Goal: Complete application form: Complete application form

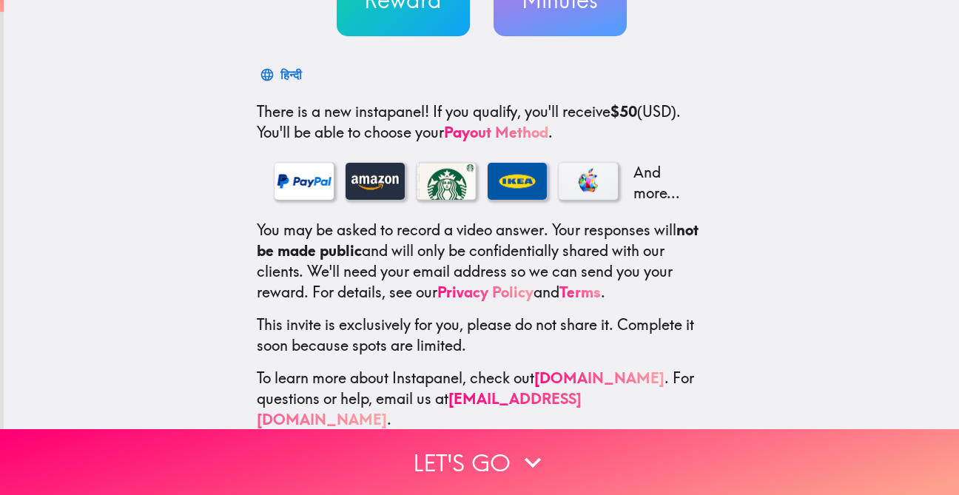
scroll to position [195, 0]
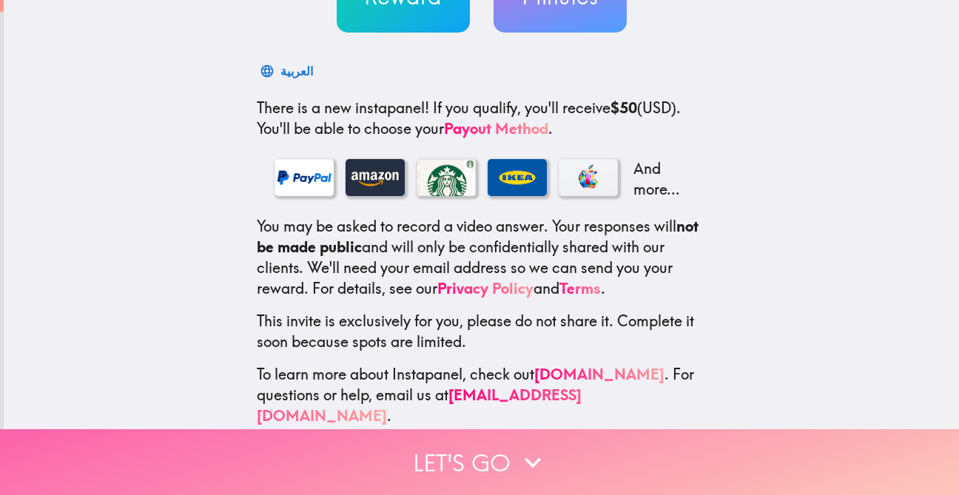
click at [471, 445] on button "Let's go" at bounding box center [479, 462] width 959 height 66
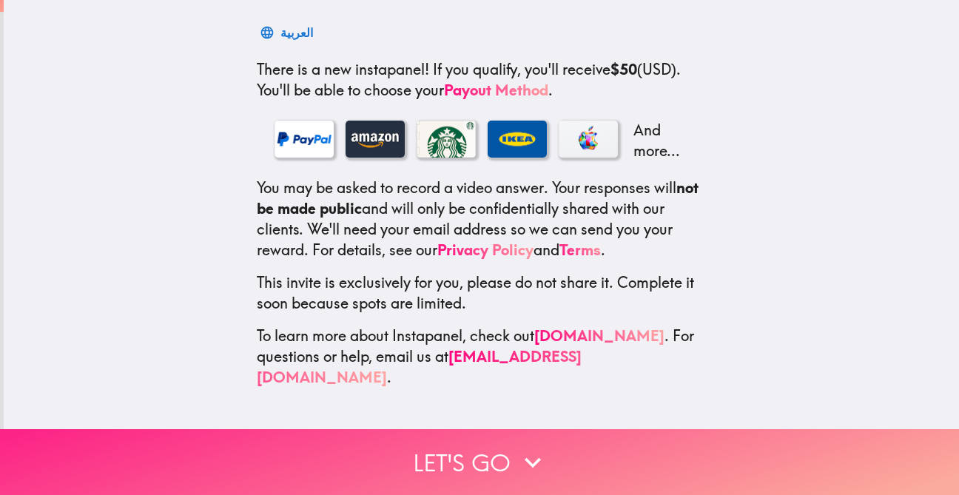
scroll to position [0, 0]
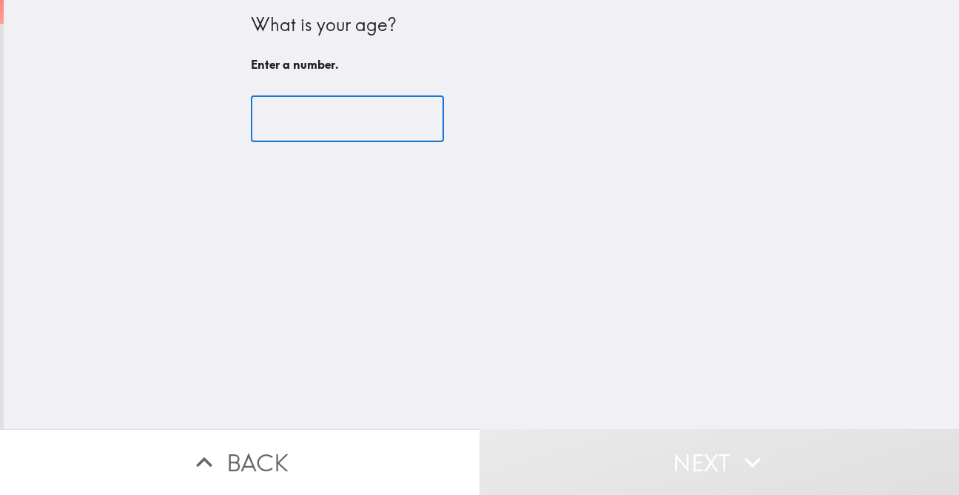
click at [388, 135] on input "number" at bounding box center [347, 119] width 193 height 46
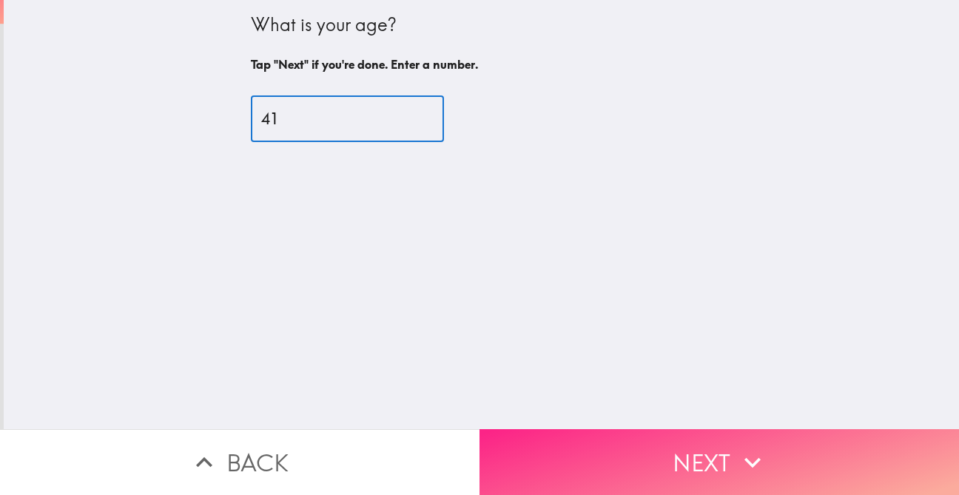
type input "41"
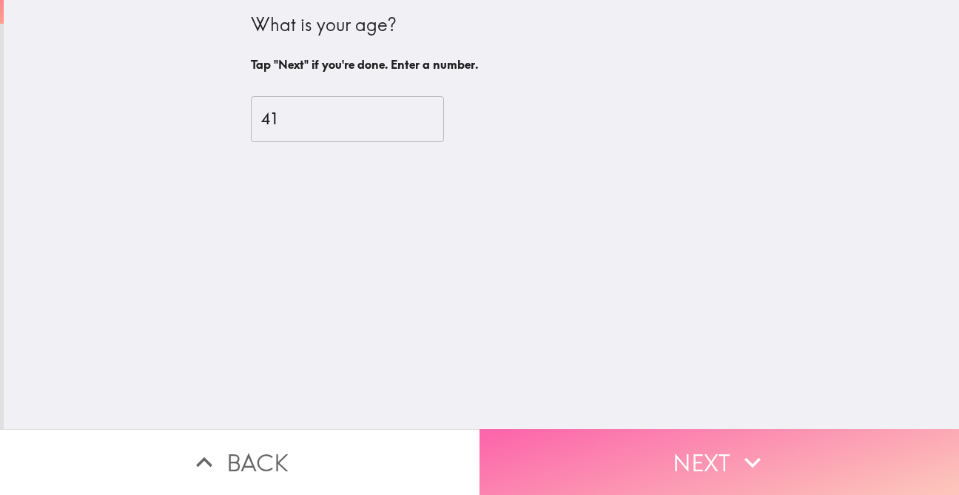
click at [598, 450] on button "Next" at bounding box center [718, 462] width 479 height 66
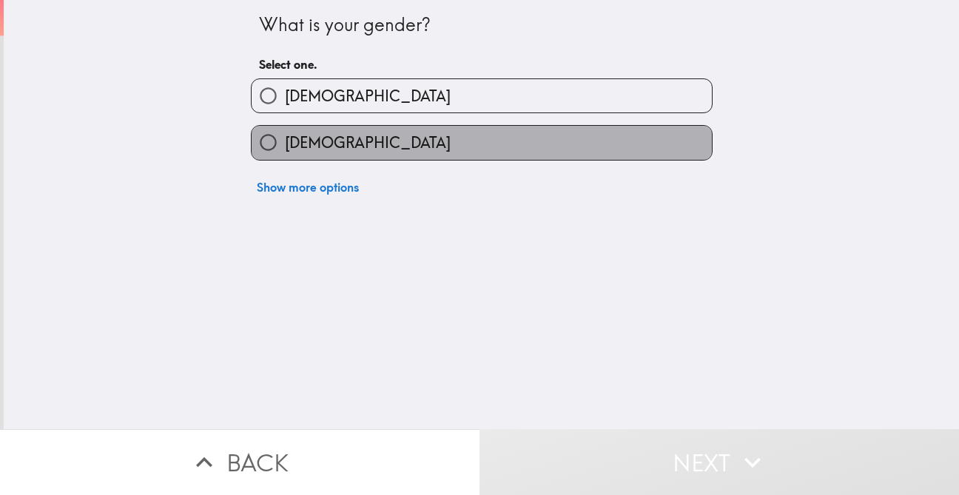
click at [527, 146] on label "[DEMOGRAPHIC_DATA]" at bounding box center [481, 142] width 460 height 33
click at [285, 146] on input "[DEMOGRAPHIC_DATA]" at bounding box center [267, 142] width 33 height 33
radio input "true"
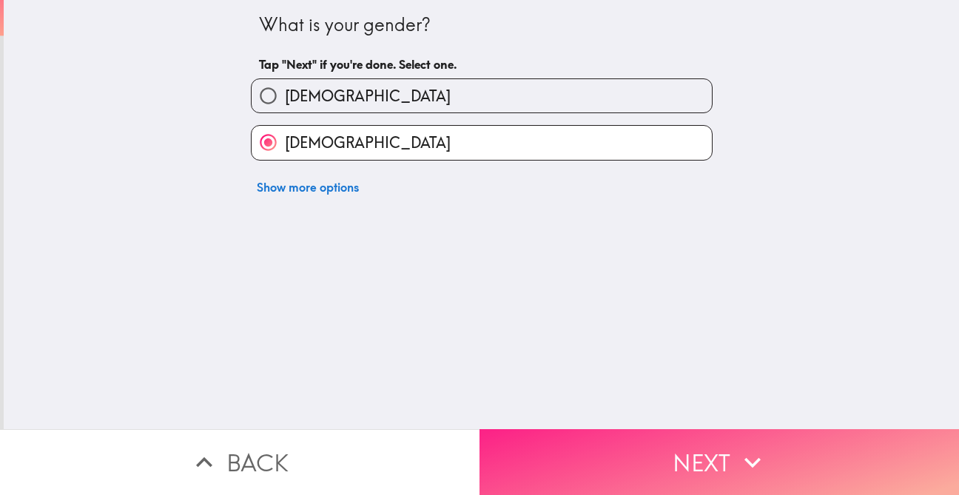
click at [600, 464] on button "Next" at bounding box center [718, 462] width 479 height 66
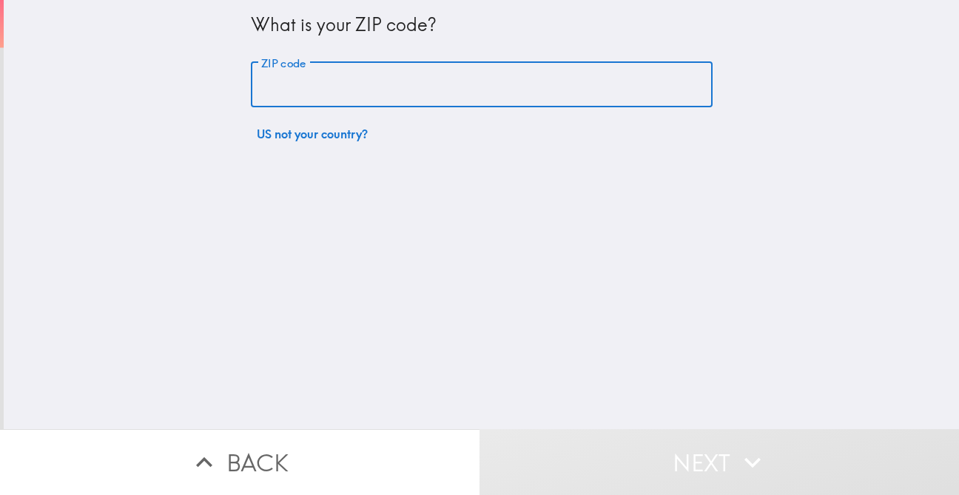
click at [540, 95] on input "ZIP code" at bounding box center [482, 85] width 462 height 46
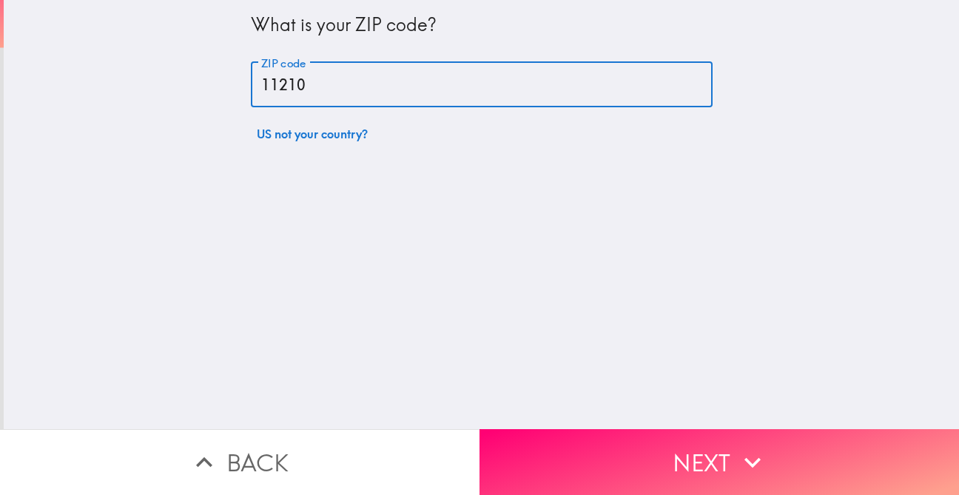
type input "11210"
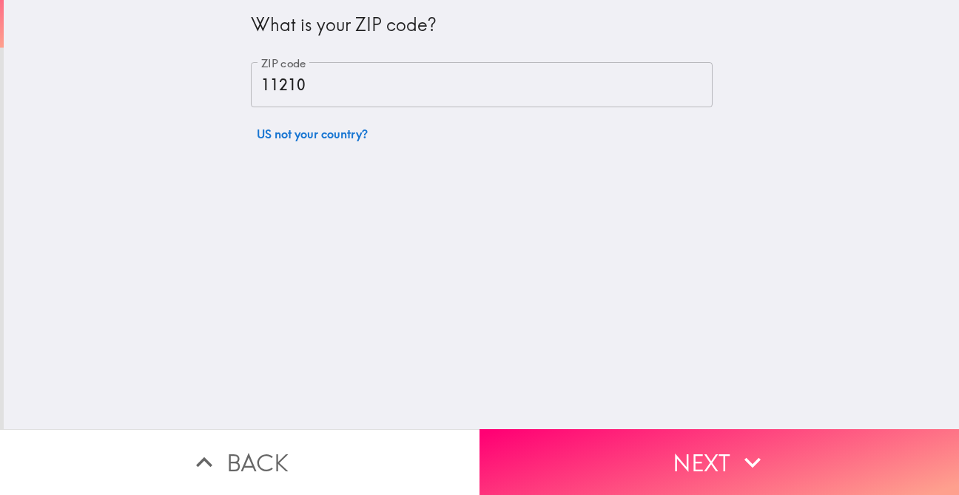
click at [649, 280] on div "What is your ZIP code? ZIP code 11210 ZIP code US not your country?" at bounding box center [481, 214] width 955 height 429
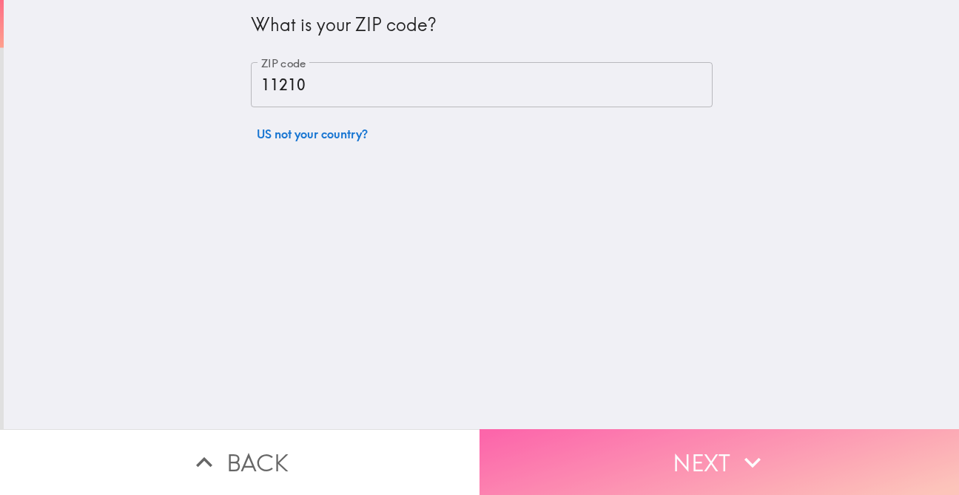
click at [658, 465] on button "Next" at bounding box center [718, 462] width 479 height 66
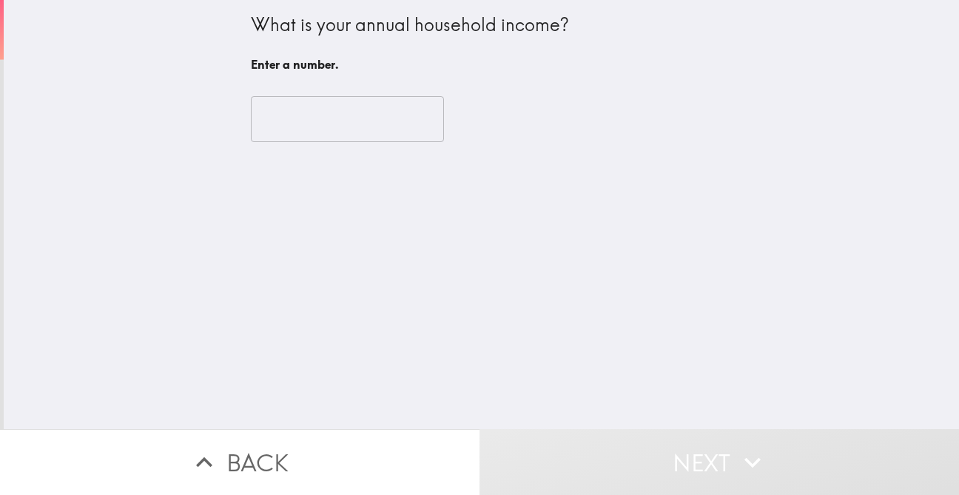
click at [354, 108] on input "number" at bounding box center [347, 119] width 193 height 46
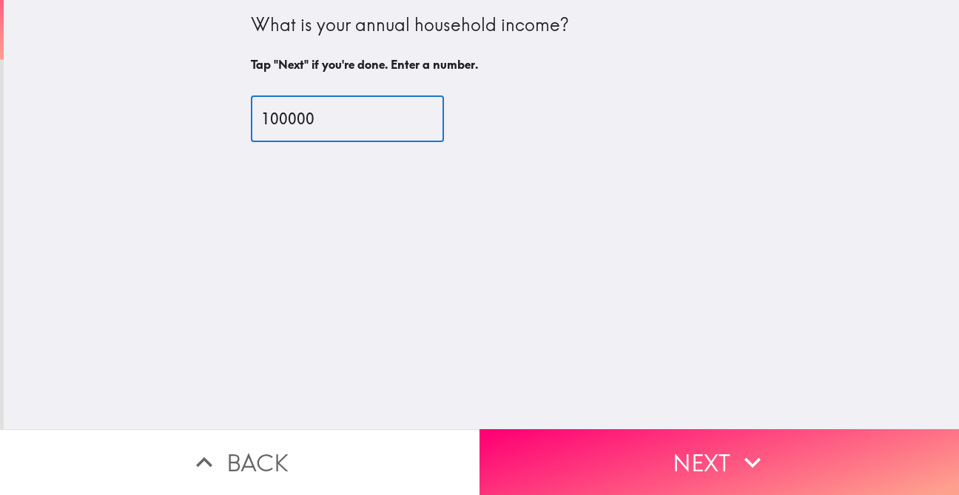
type input "100000"
click at [426, 197] on div "What is your annual household income? Tap "Next" if you're done. Enter a number…" at bounding box center [481, 214] width 955 height 429
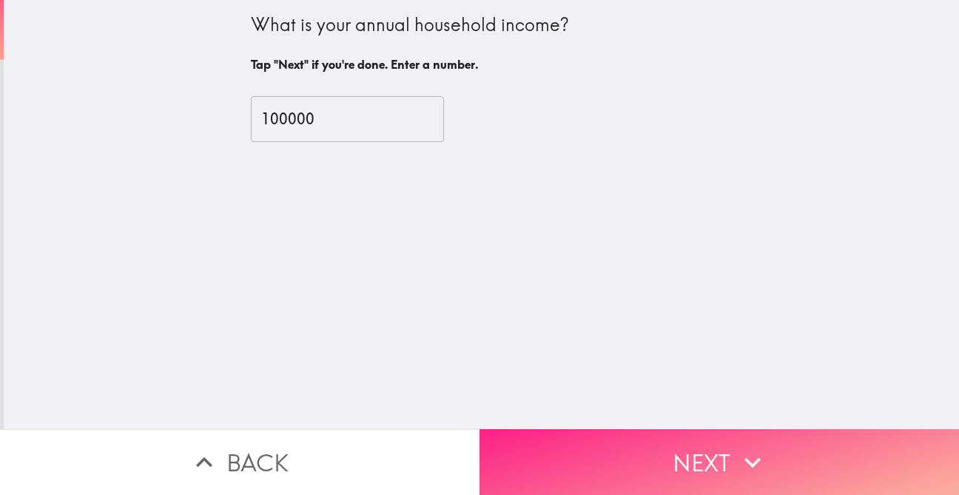
click at [594, 463] on button "Next" at bounding box center [718, 462] width 479 height 66
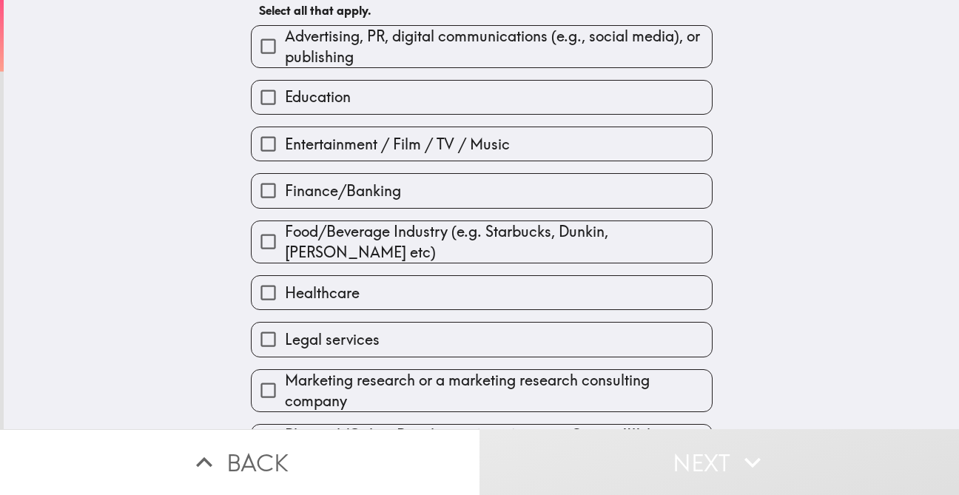
scroll to position [48, 0]
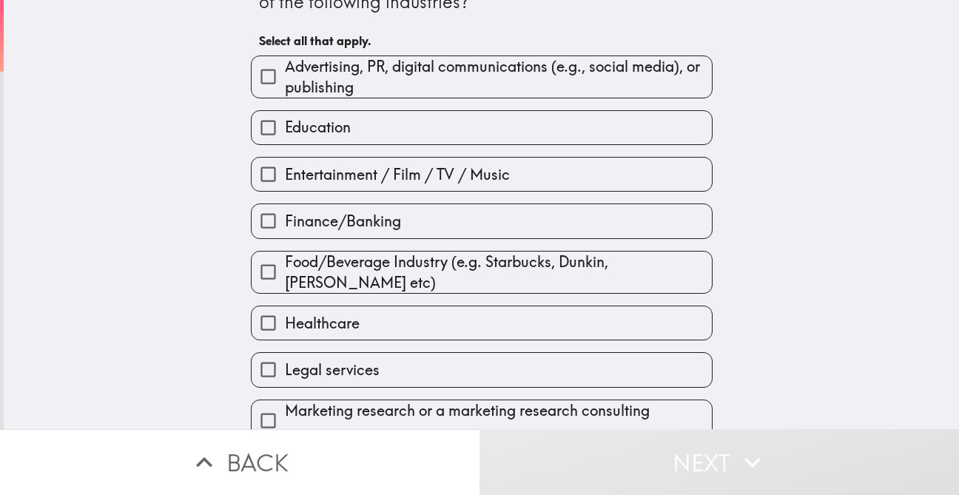
click at [567, 227] on label "Finance/Banking" at bounding box center [481, 220] width 460 height 33
click at [285, 227] on input "Finance/Banking" at bounding box center [267, 220] width 33 height 33
checkbox input "true"
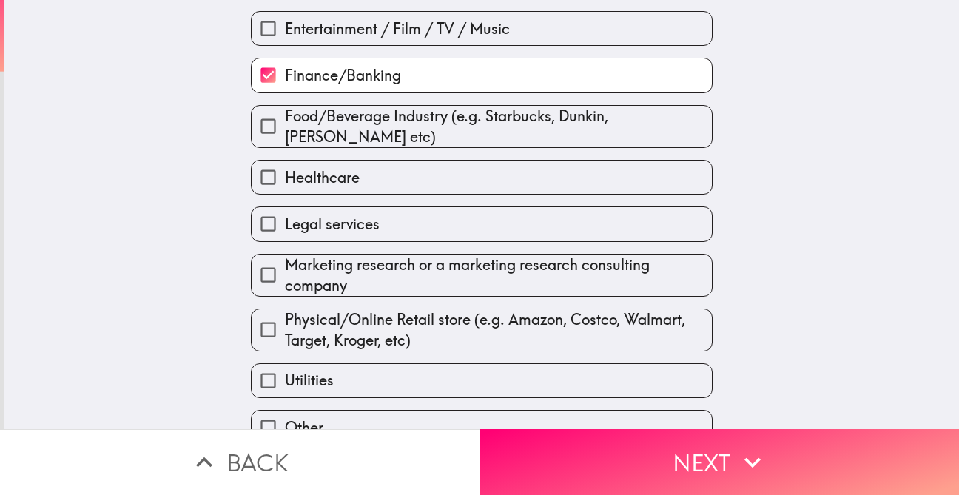
scroll to position [266, 0]
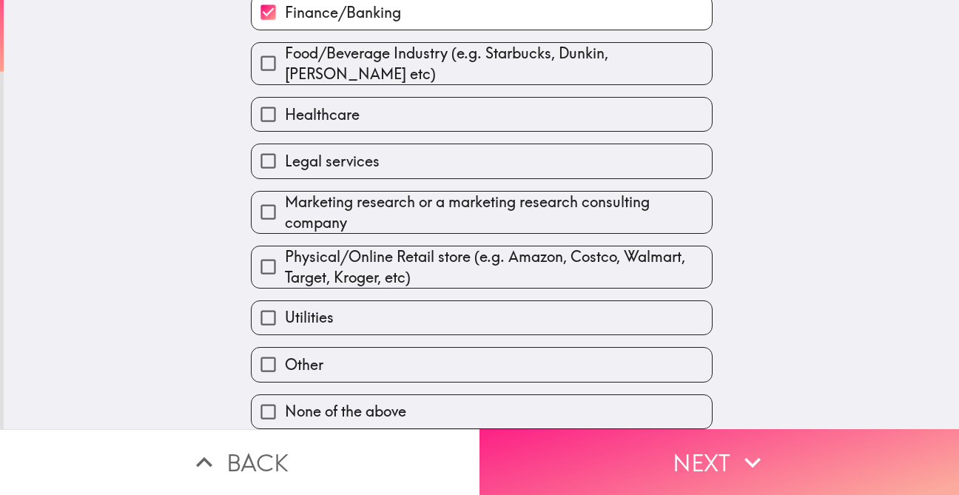
click at [700, 460] on button "Next" at bounding box center [718, 462] width 479 height 66
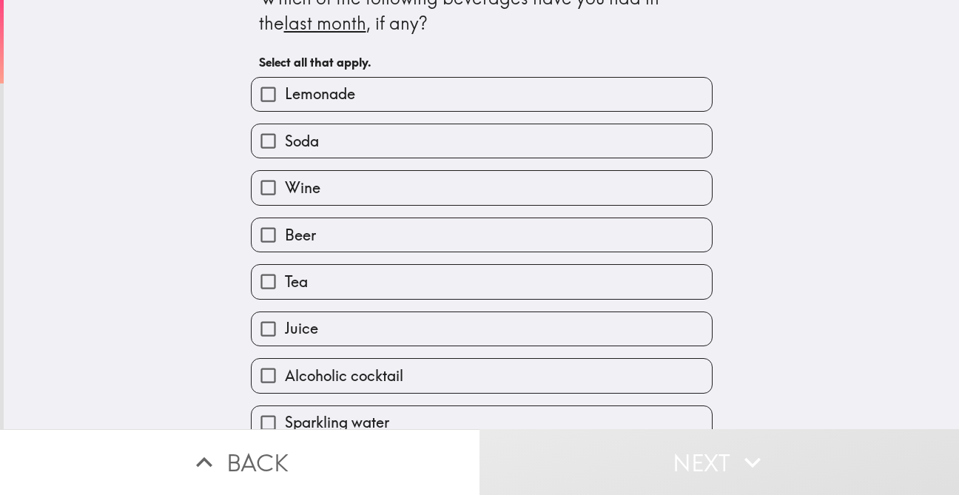
scroll to position [25, 0]
click at [617, 149] on label "Soda" at bounding box center [481, 142] width 460 height 33
click at [285, 149] on input "Soda" at bounding box center [267, 142] width 33 height 33
checkbox input "true"
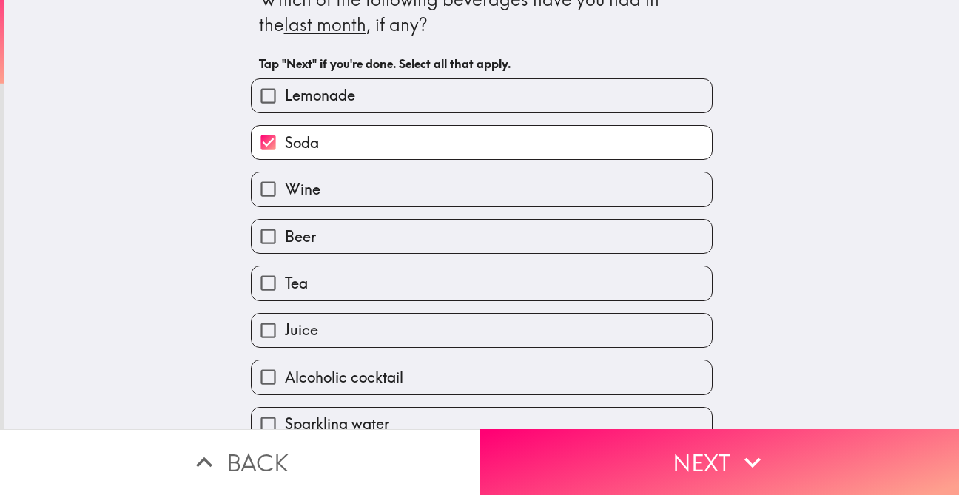
click at [610, 190] on label "Wine" at bounding box center [481, 188] width 460 height 33
click at [285, 190] on input "Wine" at bounding box center [267, 188] width 33 height 33
checkbox input "true"
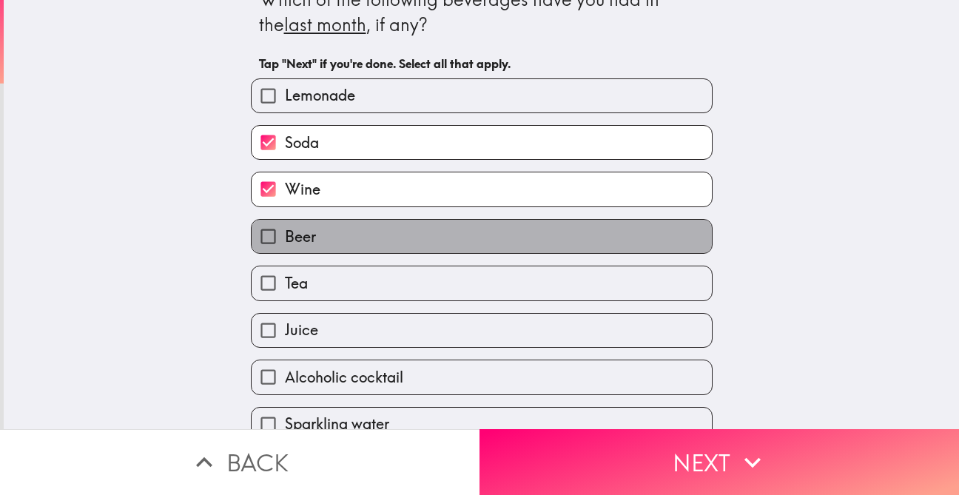
click at [596, 245] on label "Beer" at bounding box center [481, 236] width 460 height 33
click at [285, 245] on input "Beer" at bounding box center [267, 236] width 33 height 33
checkbox input "true"
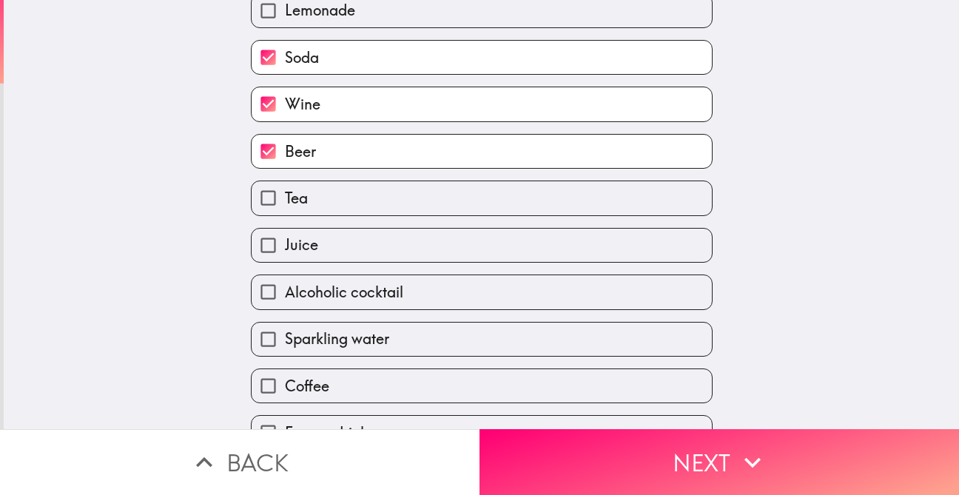
scroll to position [160, 0]
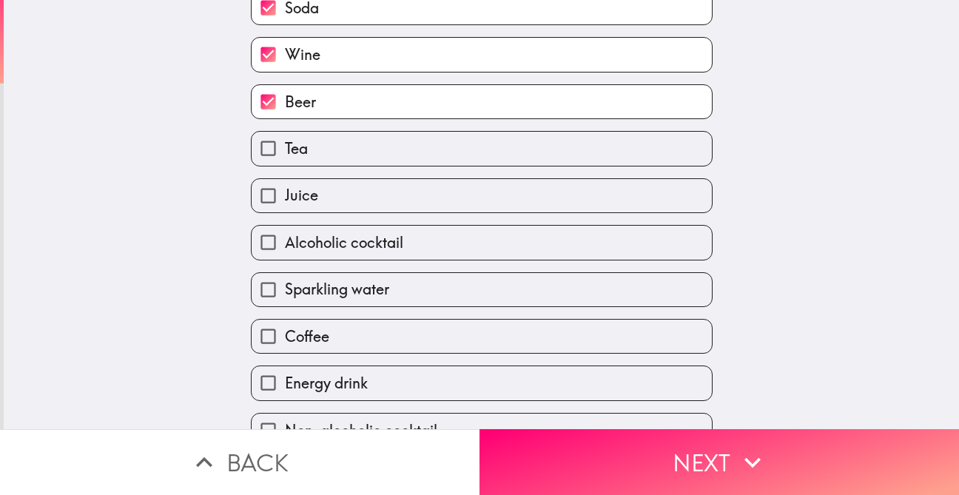
click at [595, 197] on label "Juice" at bounding box center [481, 195] width 460 height 33
click at [285, 197] on input "Juice" at bounding box center [267, 195] width 33 height 33
checkbox input "true"
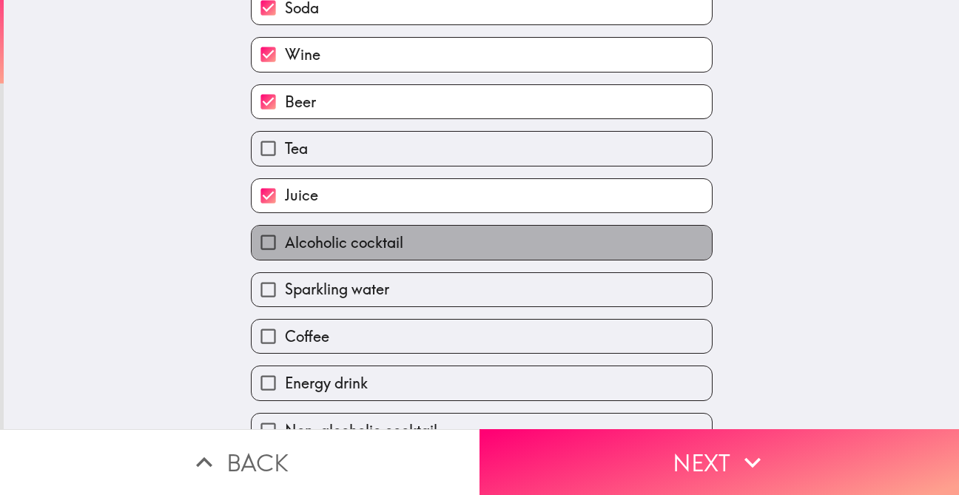
click at [590, 247] on label "Alcoholic cocktail" at bounding box center [481, 242] width 460 height 33
click at [285, 247] on input "Alcoholic cocktail" at bounding box center [267, 242] width 33 height 33
checkbox input "true"
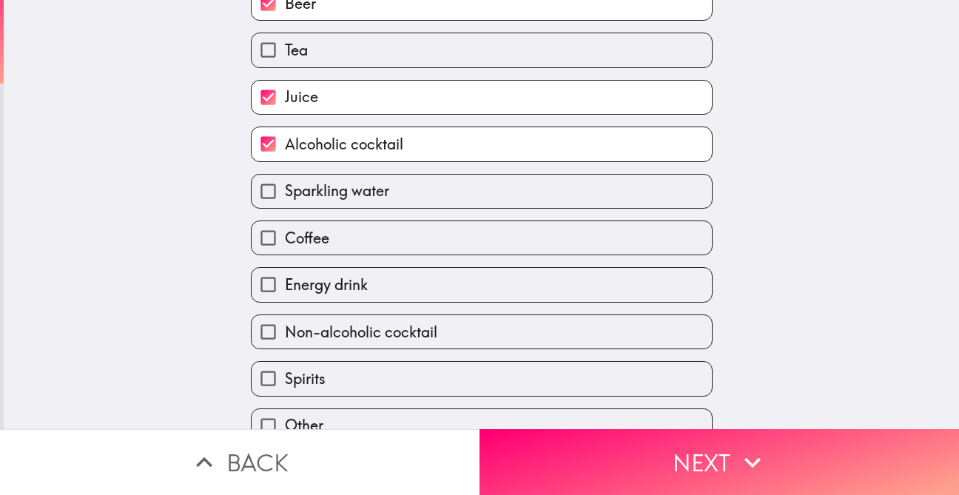
scroll to position [314, 0]
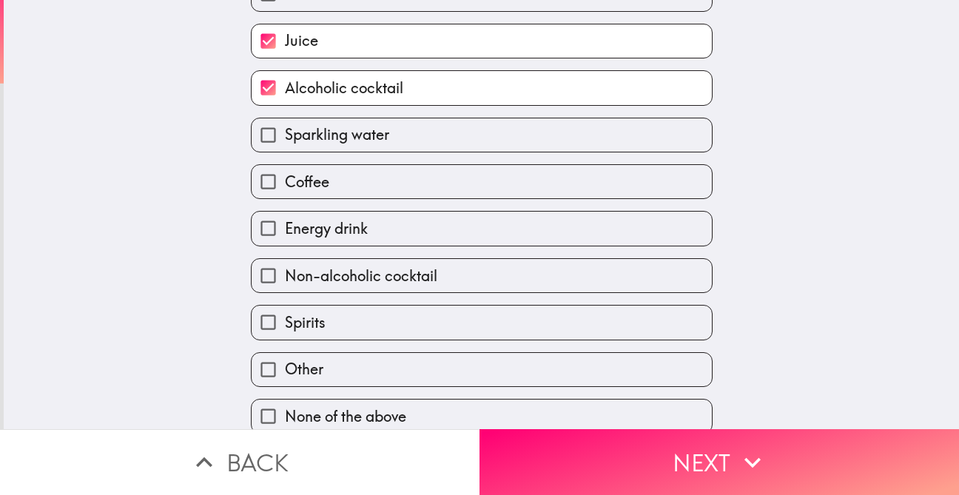
click at [583, 186] on label "Coffee" at bounding box center [481, 181] width 460 height 33
click at [285, 186] on input "Coffee" at bounding box center [267, 181] width 33 height 33
checkbox input "true"
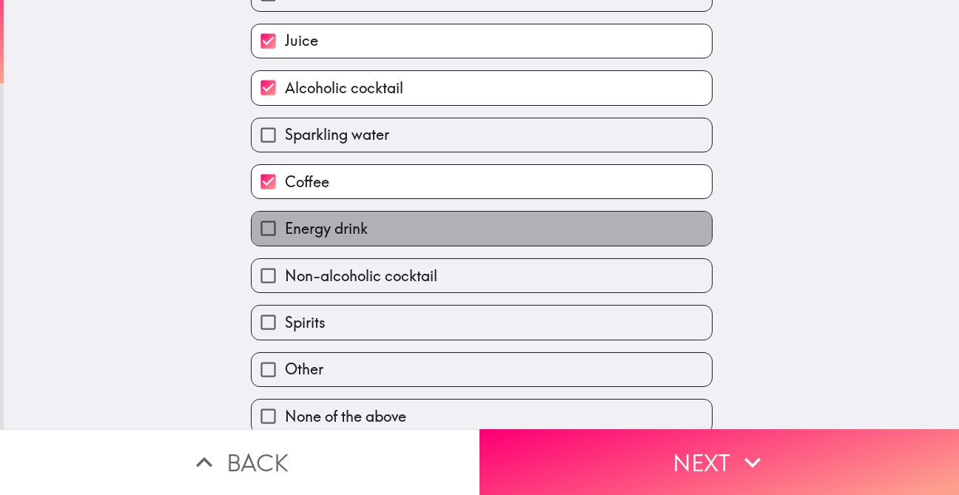
click at [573, 234] on label "Energy drink" at bounding box center [481, 228] width 460 height 33
click at [285, 234] on input "Energy drink" at bounding box center [267, 228] width 33 height 33
checkbox input "true"
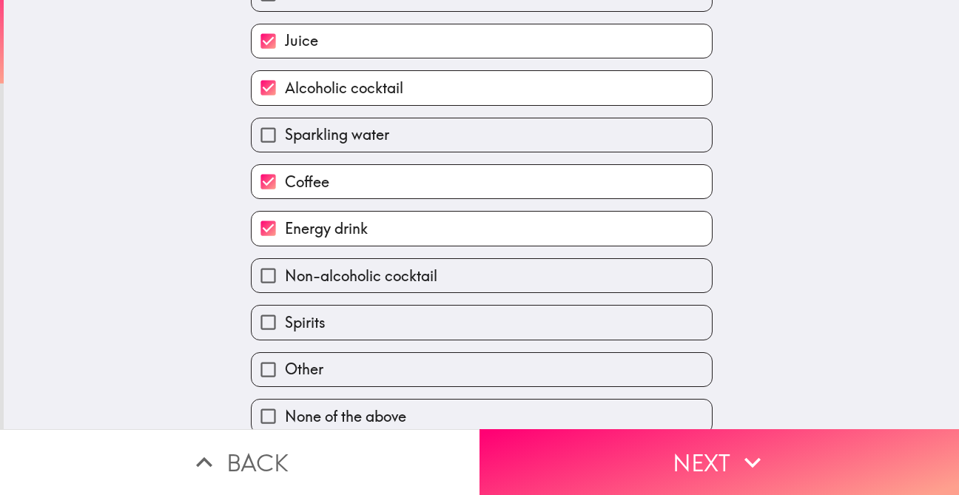
scroll to position [329, 0]
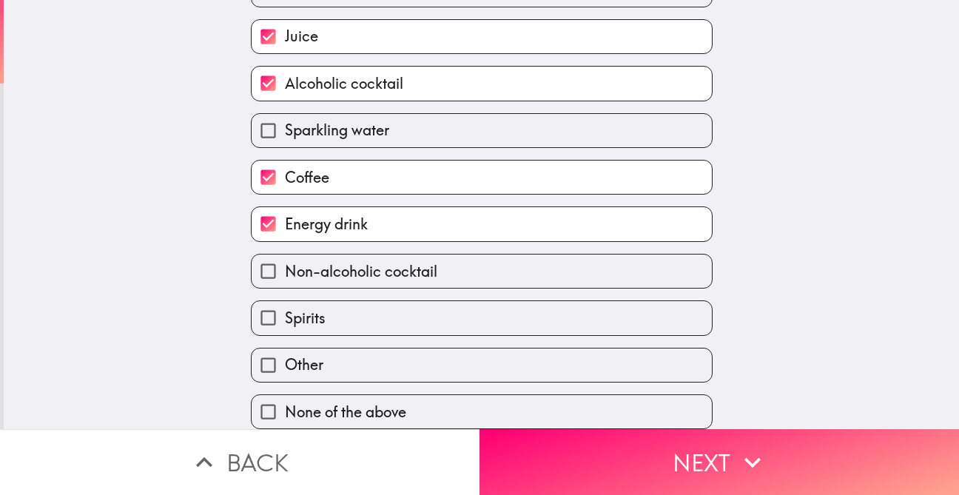
click at [561, 320] on label "Spirits" at bounding box center [481, 317] width 460 height 33
click at [285, 320] on input "Spirits" at bounding box center [267, 317] width 33 height 33
checkbox input "true"
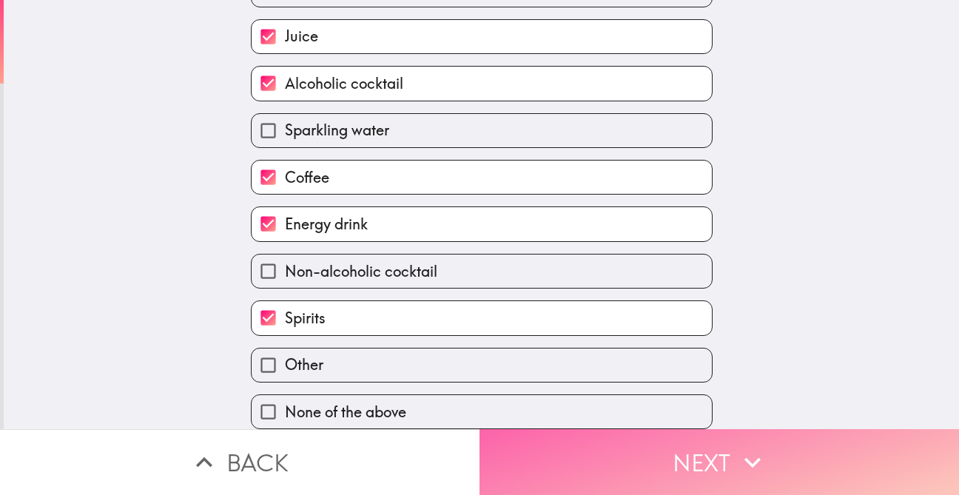
click at [692, 469] on button "Next" at bounding box center [718, 462] width 479 height 66
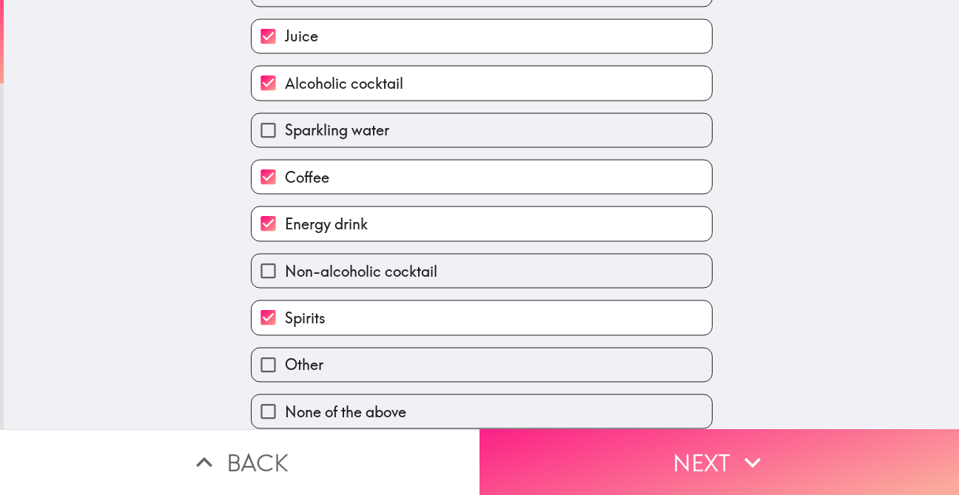
scroll to position [0, 0]
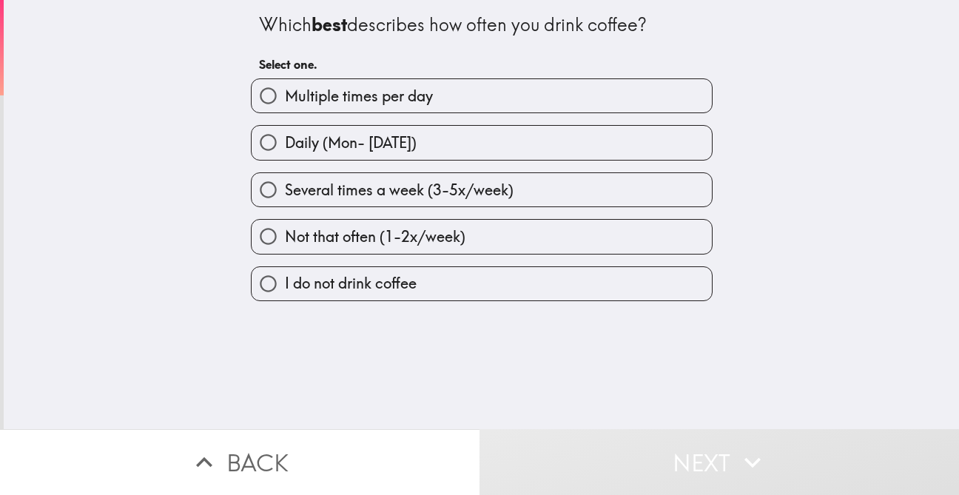
click at [590, 142] on label "Daily (Mon- [DATE])" at bounding box center [481, 142] width 460 height 33
click at [285, 142] on input "Daily (Mon- [DATE])" at bounding box center [267, 142] width 33 height 33
radio input "true"
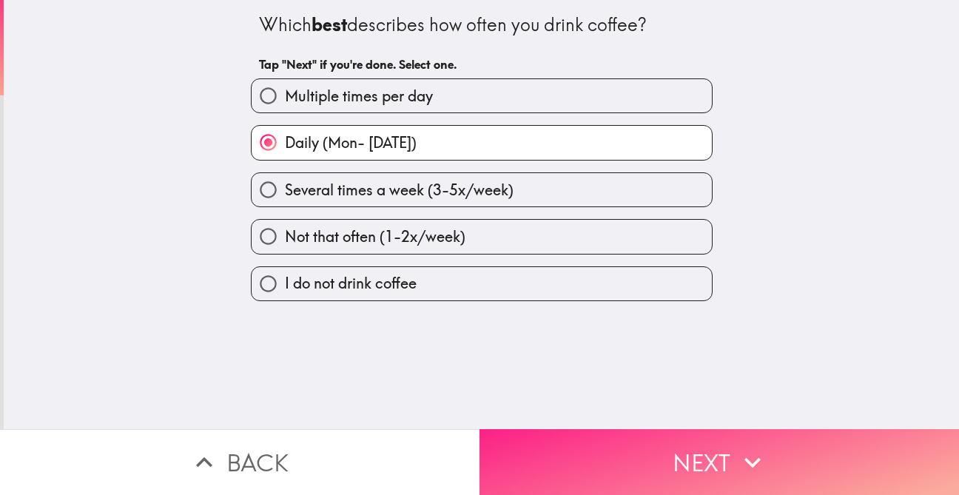
click at [695, 459] on button "Next" at bounding box center [718, 462] width 479 height 66
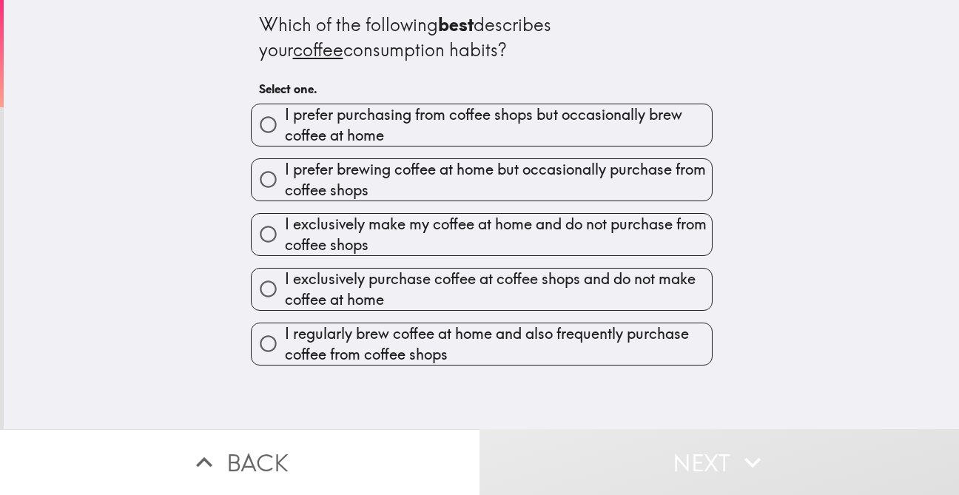
click at [583, 344] on span "I regularly brew coffee at home and also frequently purchase coffee from coffee…" at bounding box center [498, 343] width 427 height 41
click at [285, 344] on input "I regularly brew coffee at home and also frequently purchase coffee from coffee…" at bounding box center [267, 343] width 33 height 33
radio input "true"
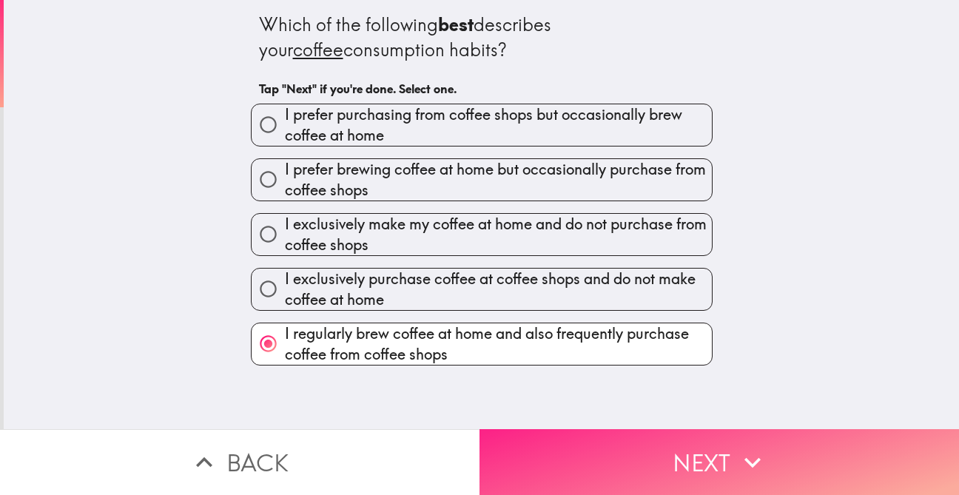
click at [681, 454] on button "Next" at bounding box center [718, 462] width 479 height 66
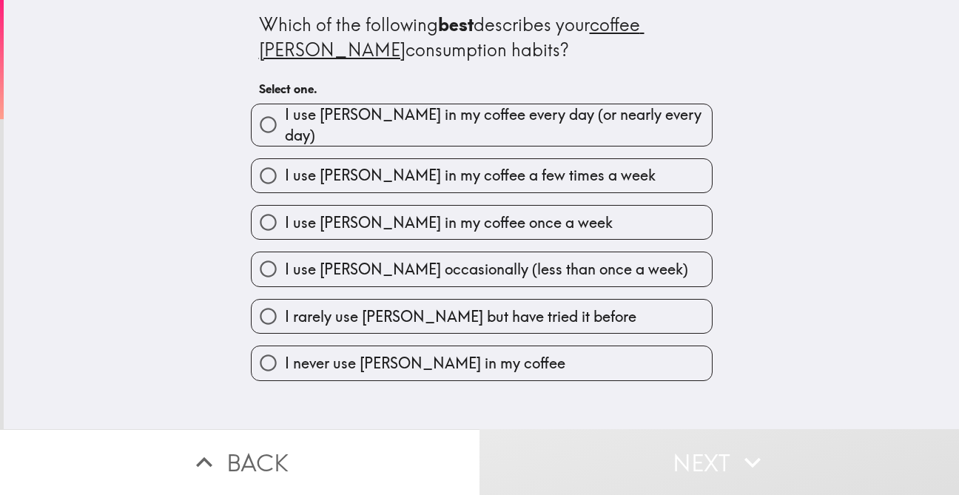
click at [583, 124] on span "I use [PERSON_NAME] in my coffee every day (or nearly every day)" at bounding box center [498, 124] width 427 height 41
click at [285, 124] on input "I use [PERSON_NAME] in my coffee every day (or nearly every day)" at bounding box center [267, 124] width 33 height 33
radio input "true"
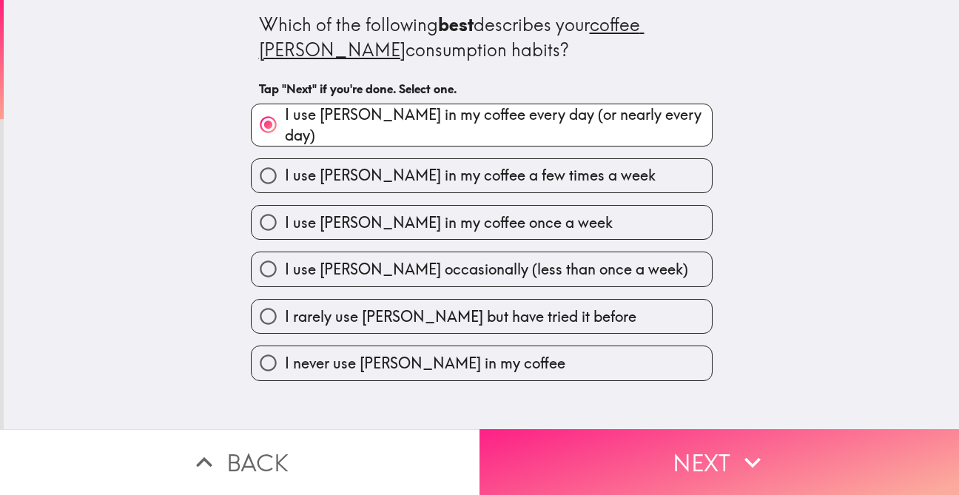
click at [623, 455] on button "Next" at bounding box center [718, 462] width 479 height 66
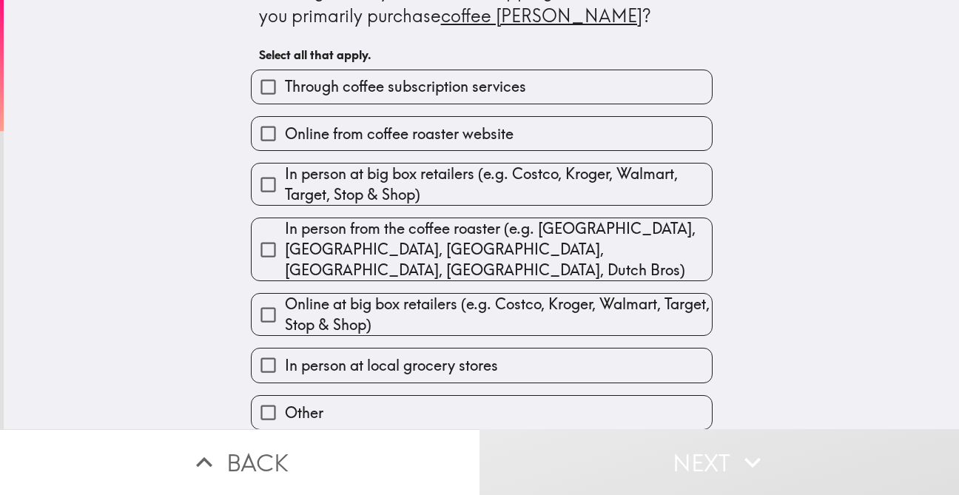
scroll to position [67, 0]
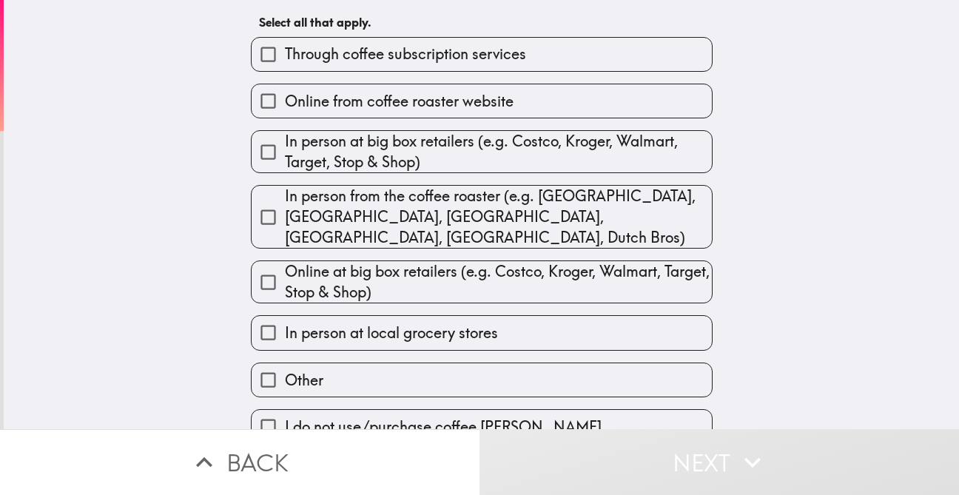
click at [609, 316] on label "In person at local grocery stores" at bounding box center [481, 332] width 460 height 33
click at [285, 316] on input "In person at local grocery stores" at bounding box center [267, 332] width 33 height 33
checkbox input "true"
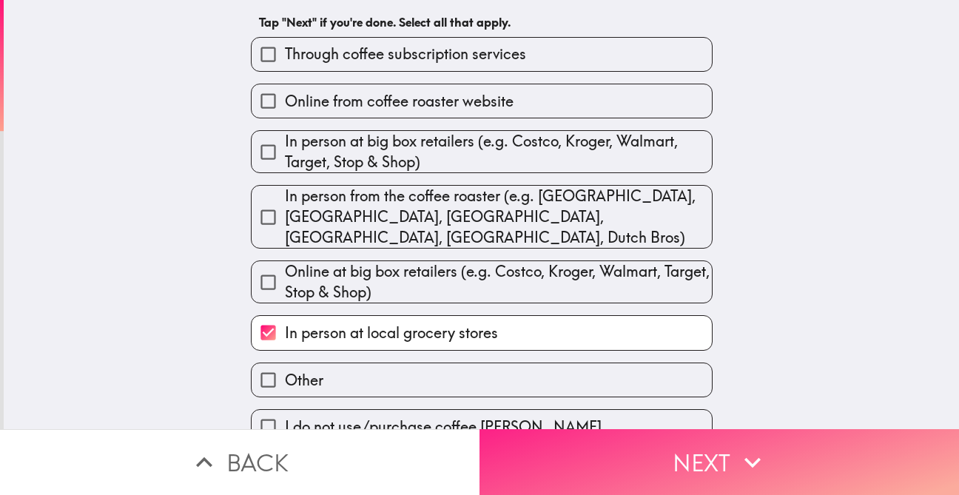
click at [720, 462] on button "Next" at bounding box center [718, 462] width 479 height 66
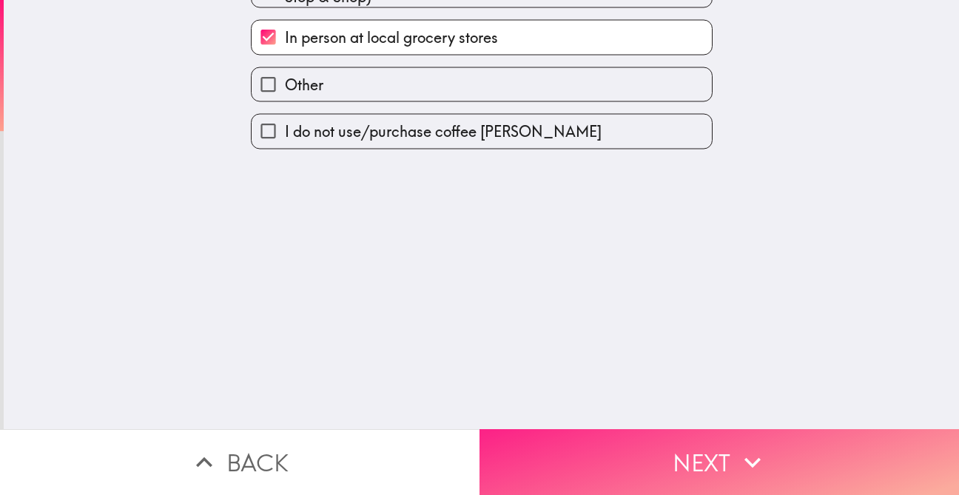
scroll to position [0, 0]
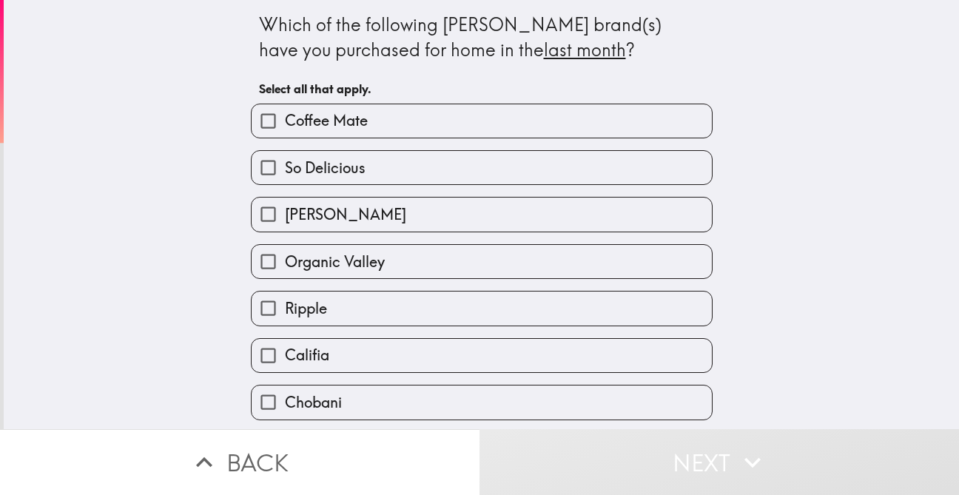
scroll to position [13, 0]
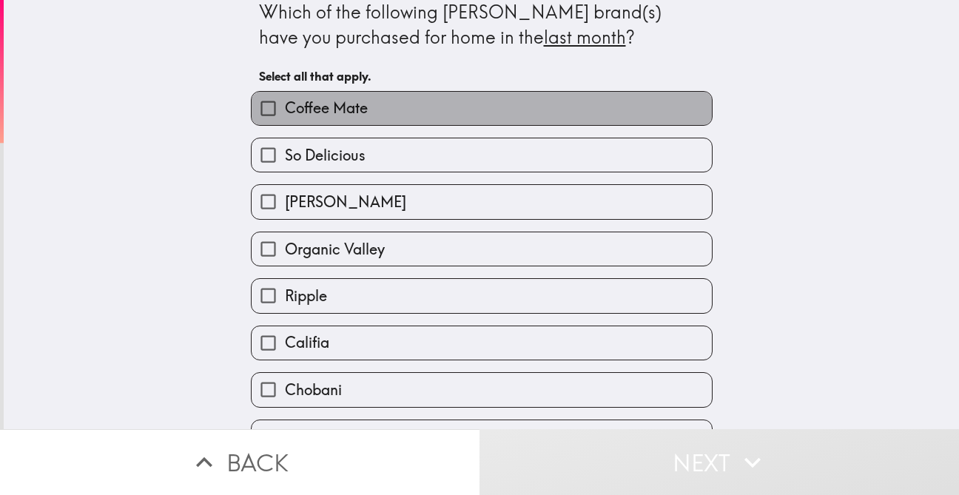
click at [607, 100] on label "Coffee Mate" at bounding box center [481, 108] width 460 height 33
click at [285, 100] on input "Coffee Mate" at bounding box center [267, 108] width 33 height 33
checkbox input "true"
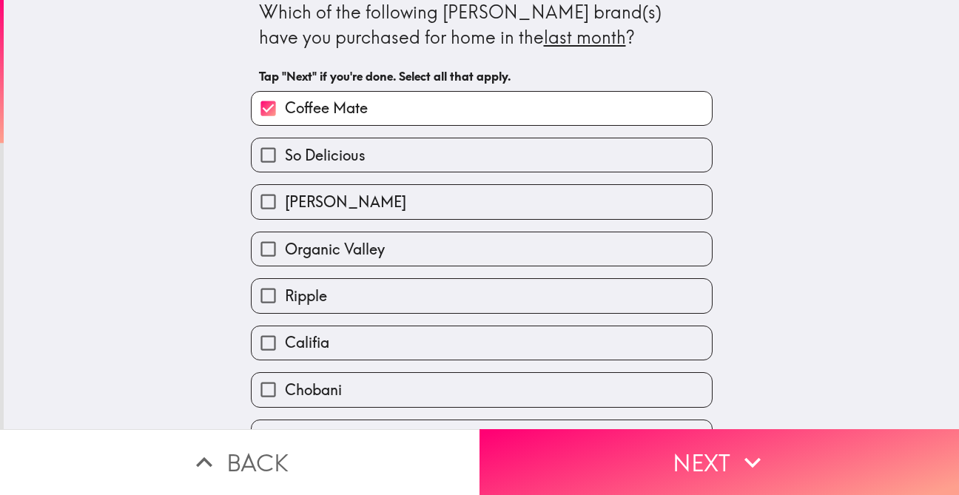
scroll to position [186, 0]
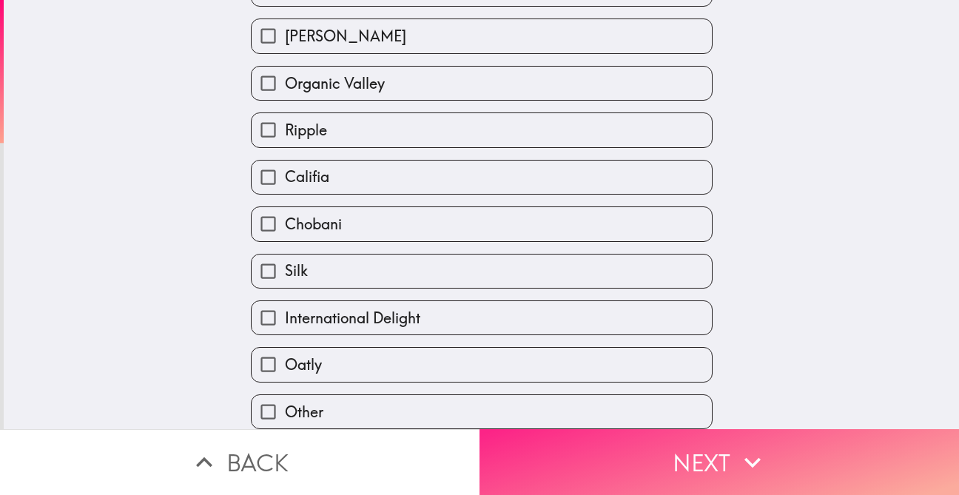
click at [658, 459] on button "Next" at bounding box center [718, 462] width 479 height 66
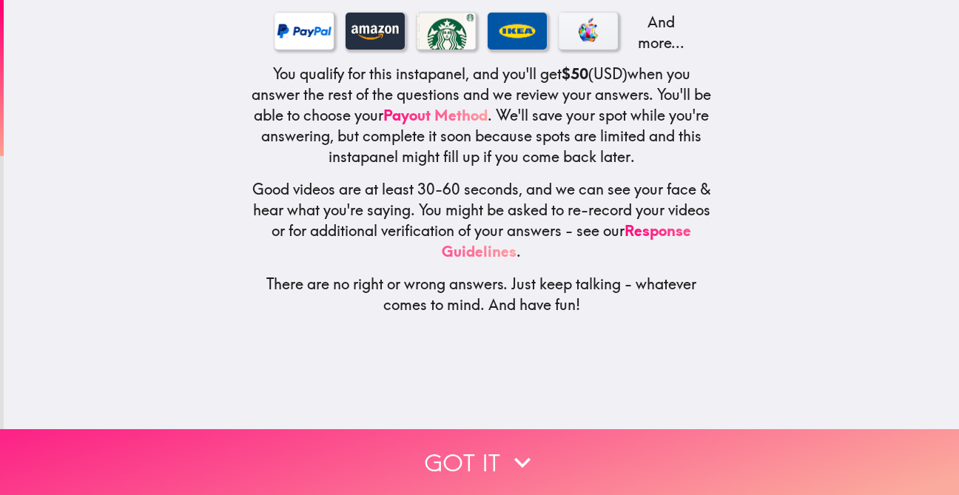
scroll to position [0, 0]
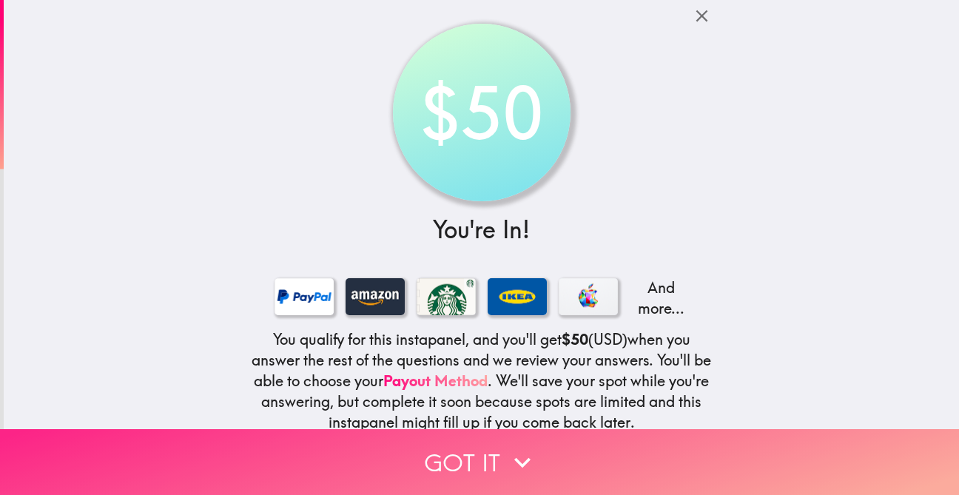
click at [471, 459] on button "Got it" at bounding box center [479, 462] width 959 height 66
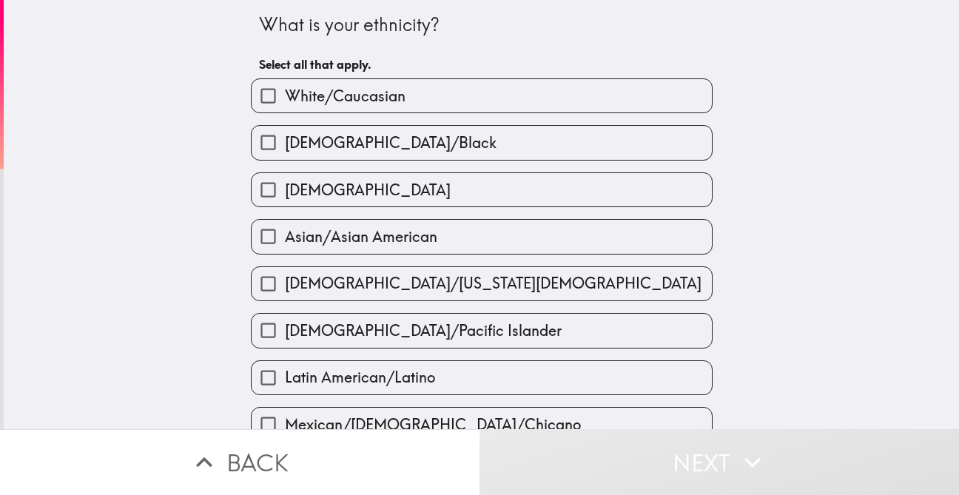
click at [646, 150] on label "[DEMOGRAPHIC_DATA]/Black" at bounding box center [481, 142] width 460 height 33
click at [285, 150] on input "[DEMOGRAPHIC_DATA]/Black" at bounding box center [267, 142] width 33 height 33
checkbox input "true"
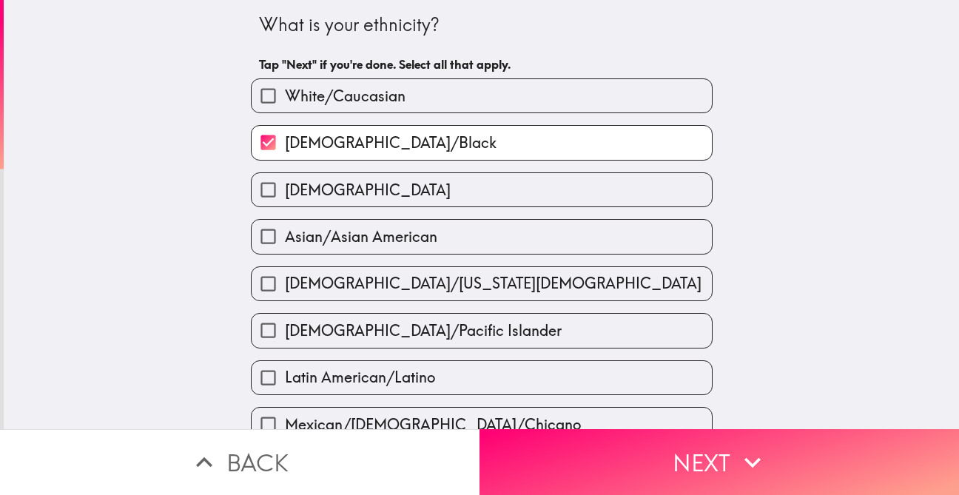
click at [630, 99] on label "White/Caucasian" at bounding box center [481, 95] width 460 height 33
click at [285, 99] on input "White/Caucasian" at bounding box center [267, 95] width 33 height 33
checkbox input "true"
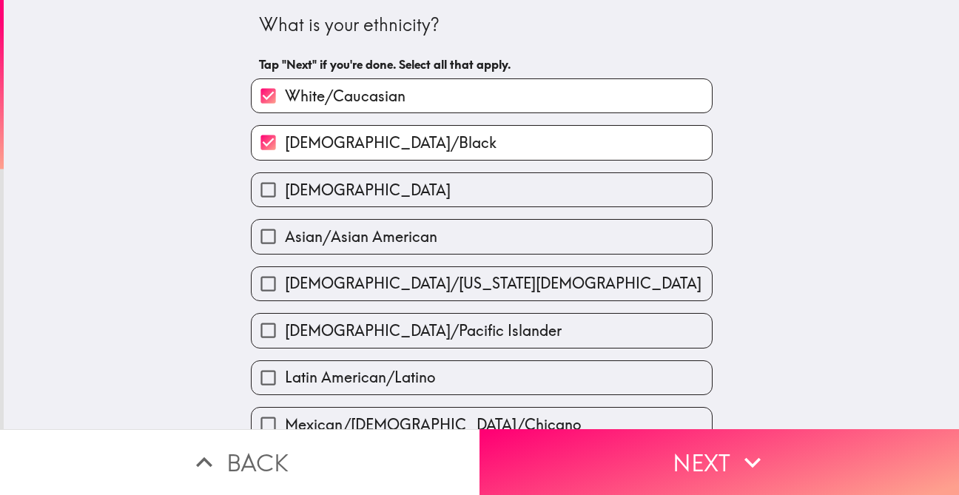
scroll to position [543, 0]
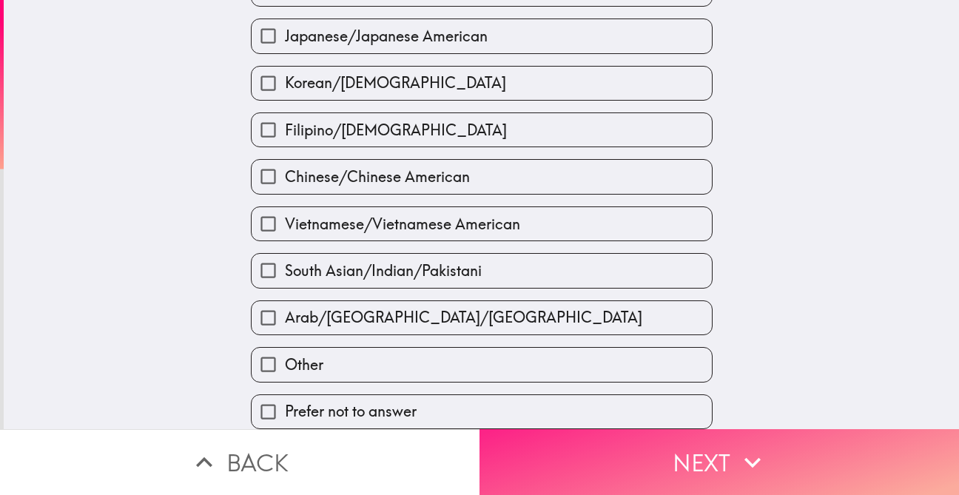
click at [676, 473] on button "Next" at bounding box center [718, 462] width 479 height 66
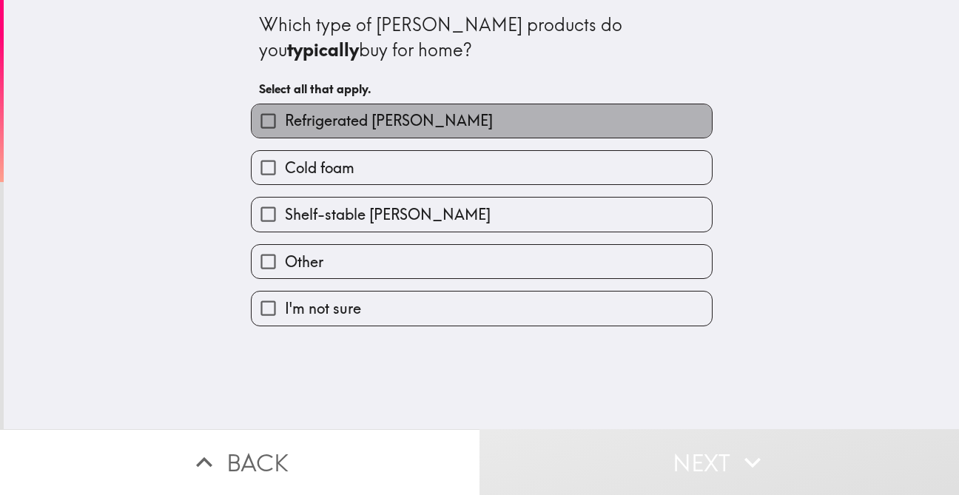
click at [651, 121] on label "Refrigerated [PERSON_NAME]" at bounding box center [481, 120] width 460 height 33
click at [285, 121] on input "Refrigerated [PERSON_NAME]" at bounding box center [267, 120] width 33 height 33
checkbox input "true"
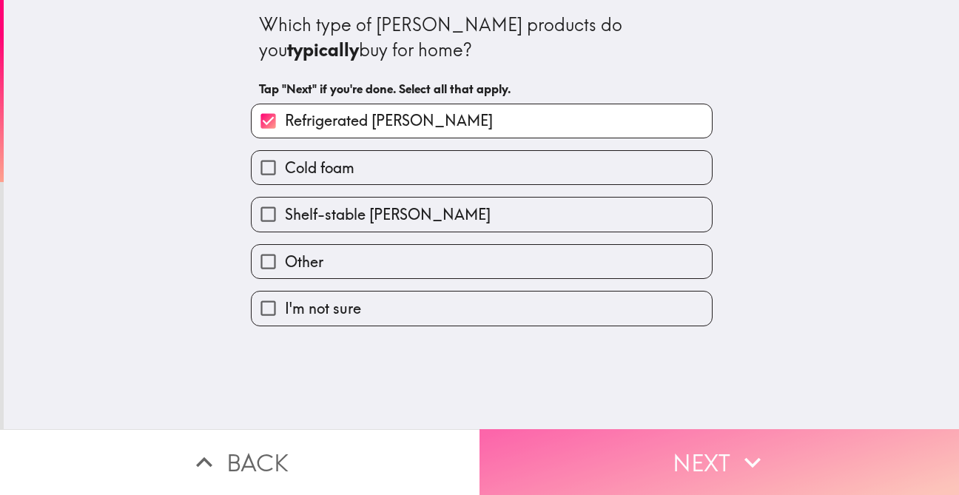
click at [713, 466] on button "Next" at bounding box center [718, 462] width 479 height 66
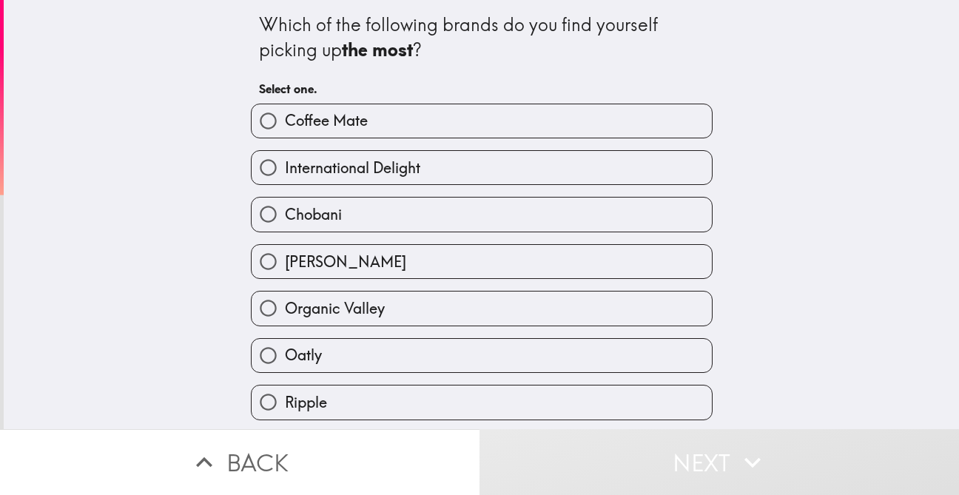
click at [627, 115] on label "Coffee Mate" at bounding box center [481, 120] width 460 height 33
click at [285, 115] on input "Coffee Mate" at bounding box center [267, 120] width 33 height 33
radio input "true"
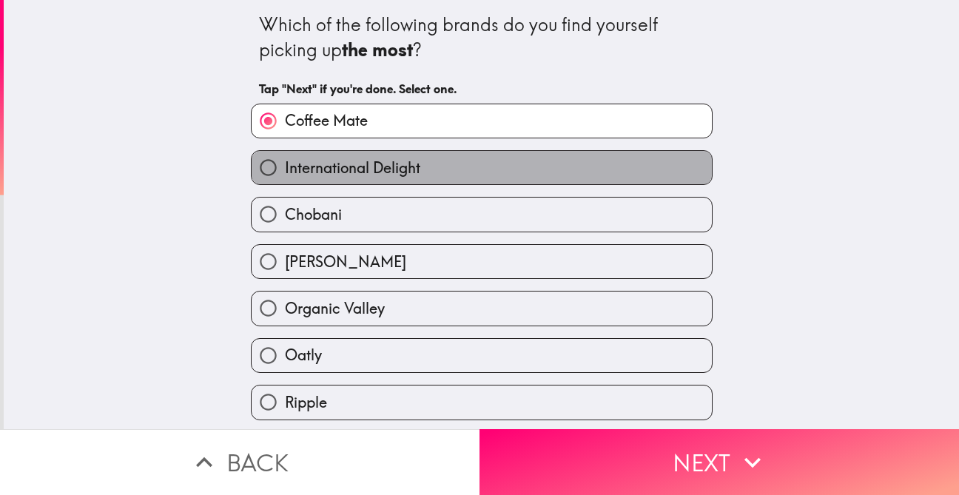
click at [625, 161] on label "International Delight" at bounding box center [481, 167] width 460 height 33
click at [285, 161] on input "International Delight" at bounding box center [267, 167] width 33 height 33
radio input "true"
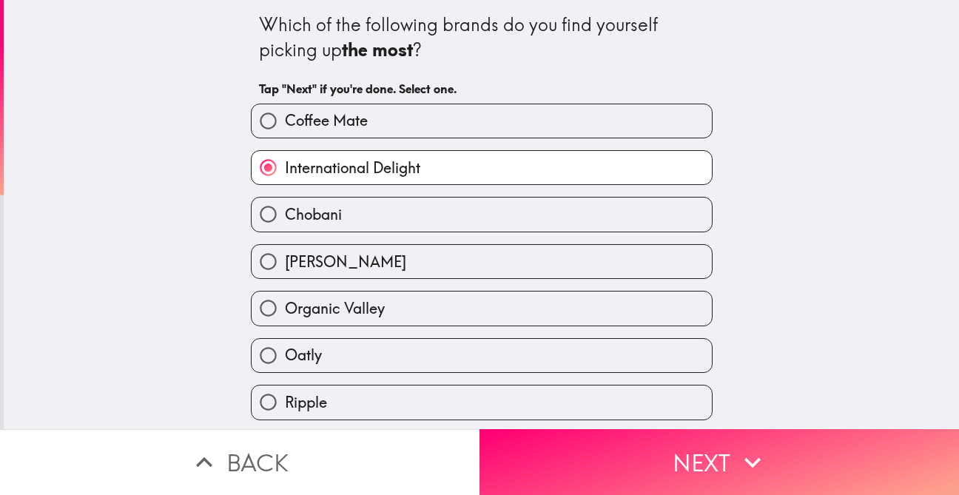
click at [638, 124] on label "Coffee Mate" at bounding box center [481, 120] width 460 height 33
click at [285, 124] on input "Coffee Mate" at bounding box center [267, 120] width 33 height 33
radio input "true"
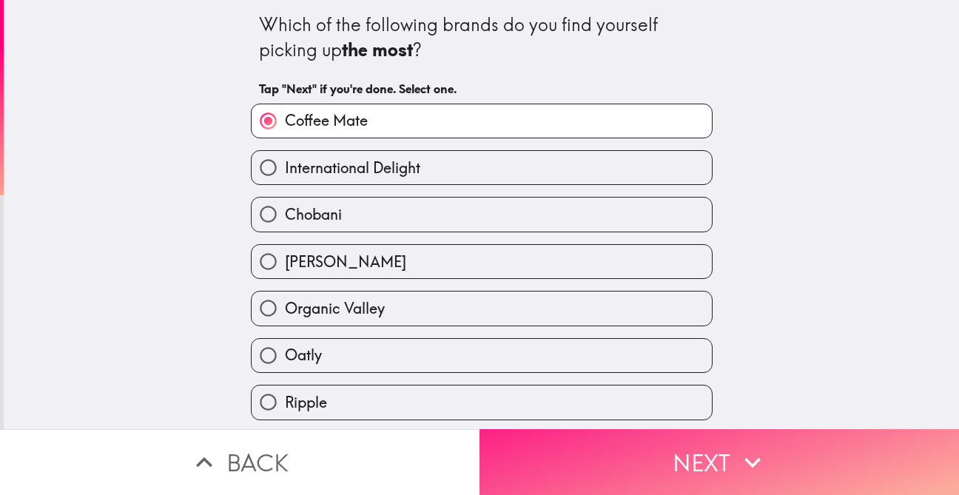
click at [629, 460] on button "Next" at bounding box center [718, 462] width 479 height 66
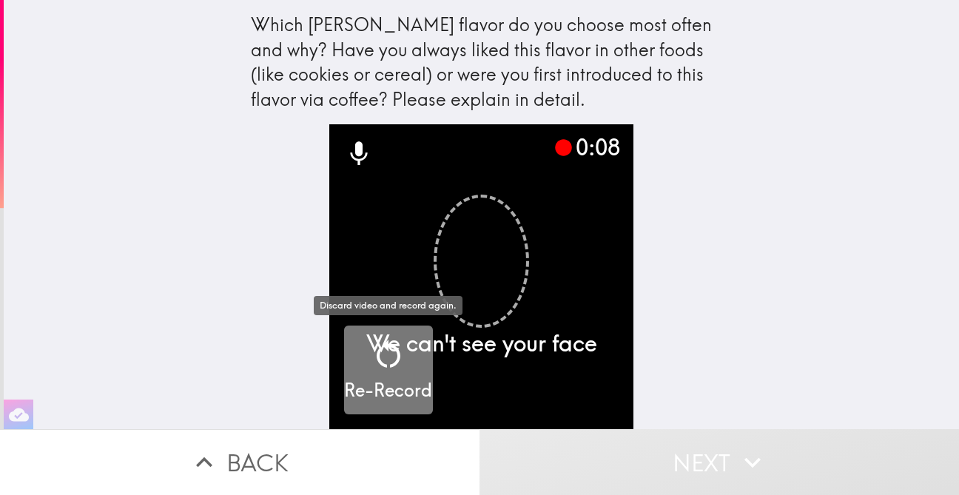
click at [389, 361] on icon "button" at bounding box center [389, 355] width 36 height 36
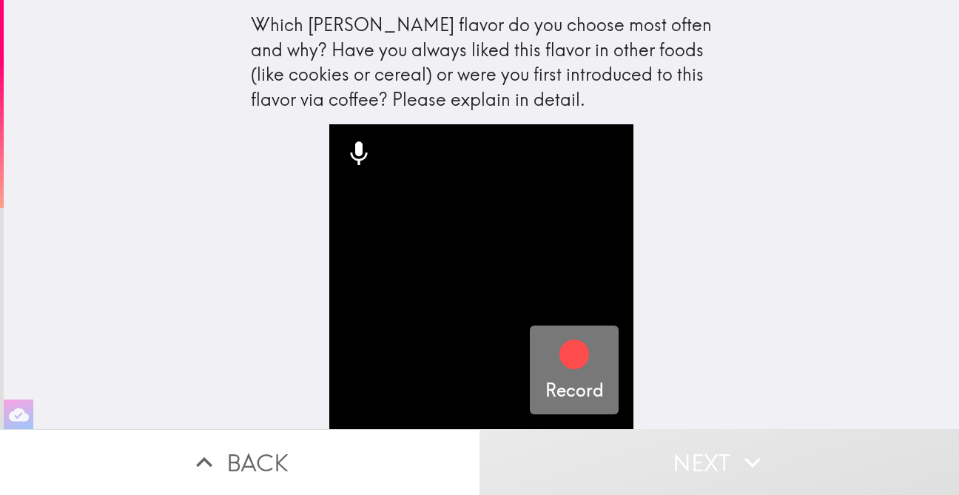
click at [570, 351] on icon "button" at bounding box center [574, 355] width 30 height 30
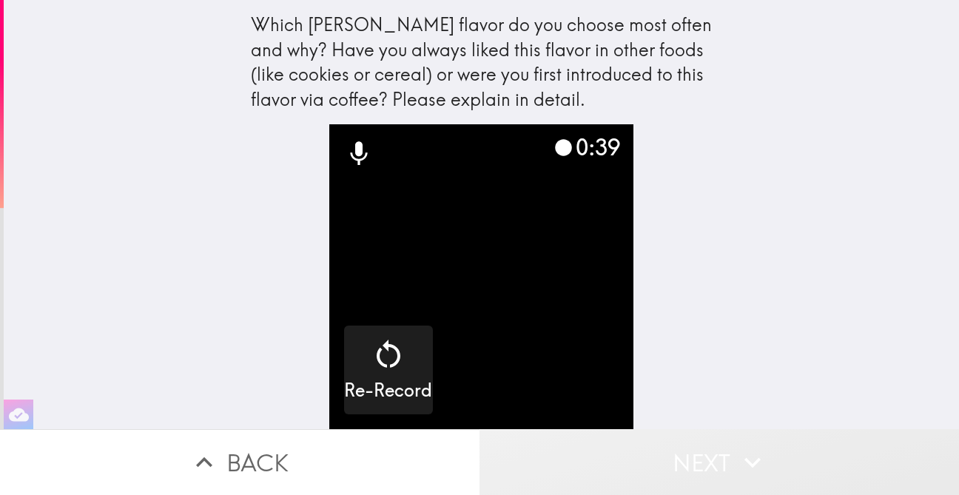
click at [708, 470] on button "Next" at bounding box center [718, 462] width 479 height 66
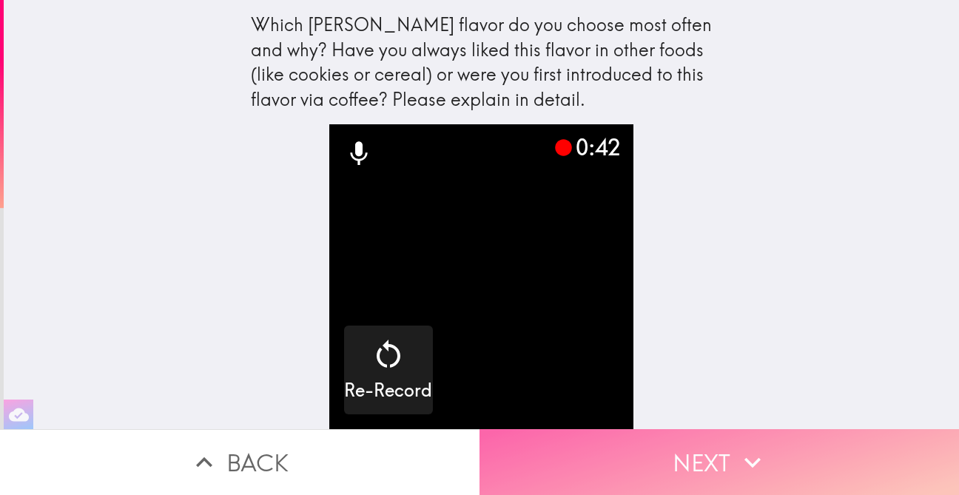
click at [626, 439] on button "Next" at bounding box center [718, 462] width 479 height 66
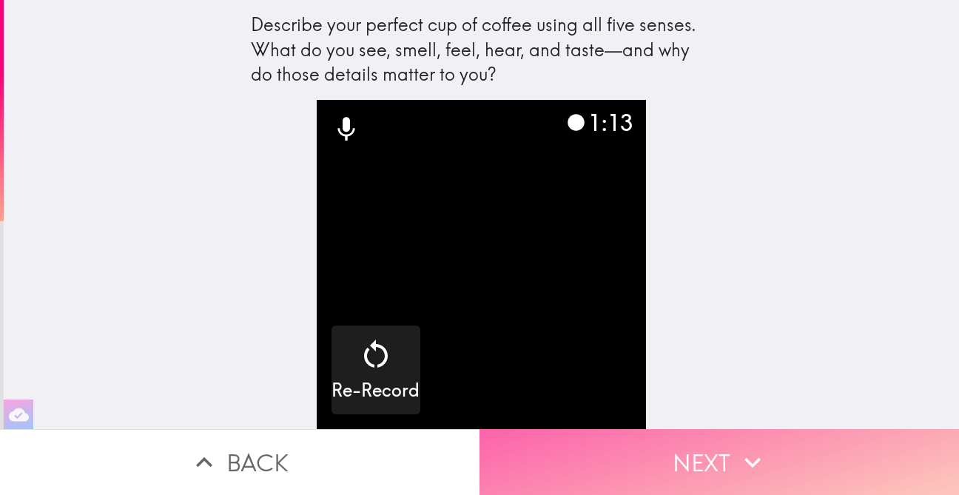
click at [683, 461] on button "Next" at bounding box center [718, 462] width 479 height 66
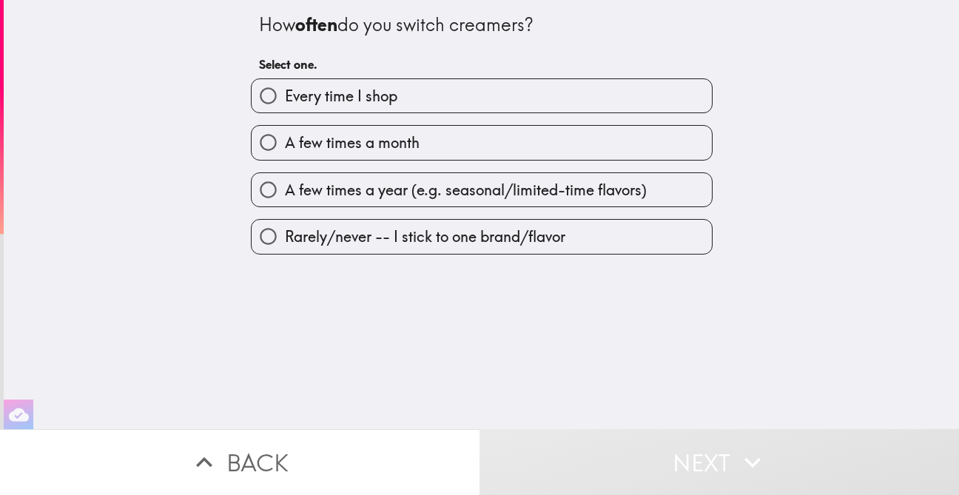
click at [565, 242] on span "Rarely/never -- I stick to one brand/flavor" at bounding box center [425, 236] width 280 height 21
click at [285, 242] on input "Rarely/never -- I stick to one brand/flavor" at bounding box center [267, 236] width 33 height 33
radio input "true"
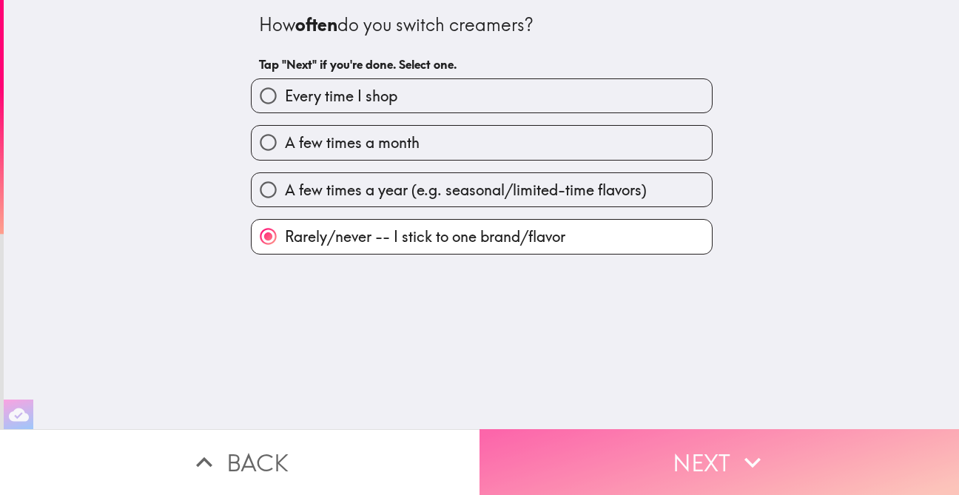
click at [678, 461] on button "Next" at bounding box center [718, 462] width 479 height 66
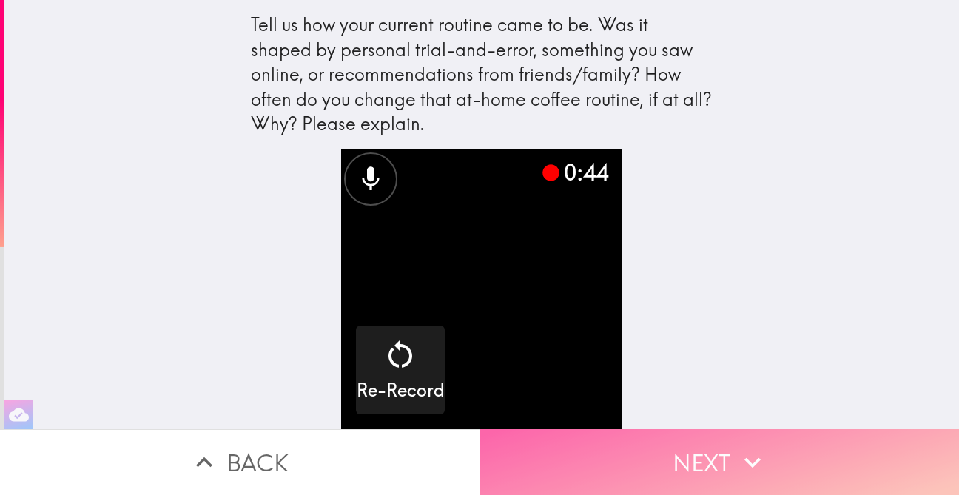
click at [658, 451] on button "Next" at bounding box center [718, 462] width 479 height 66
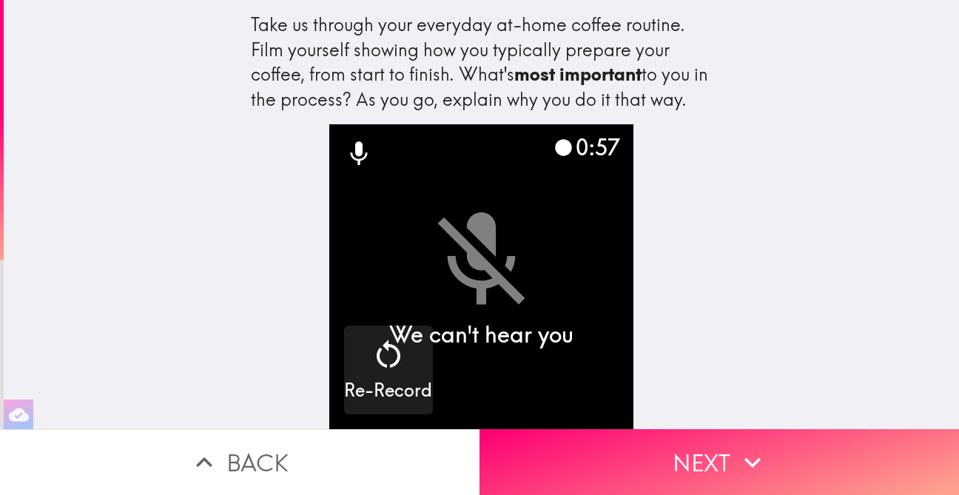
click at [465, 220] on video "button" at bounding box center [481, 276] width 305 height 305
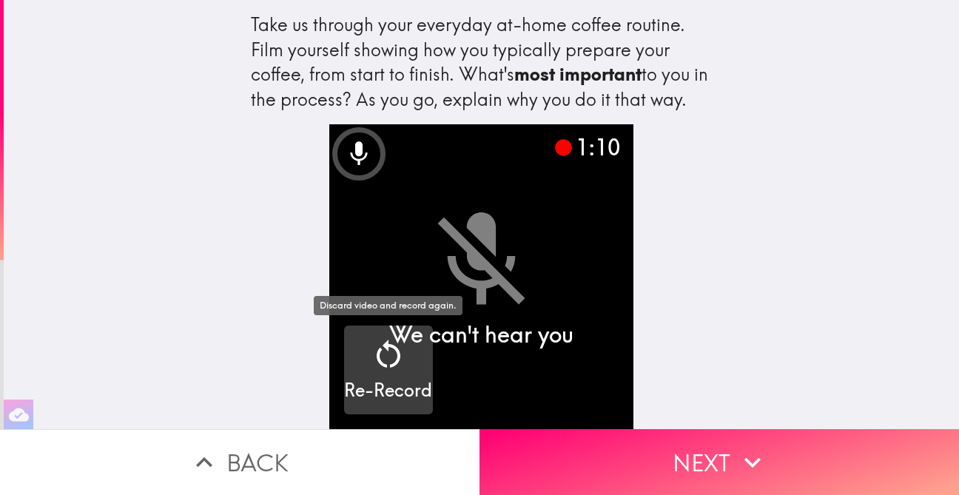
click at [381, 355] on icon "button" at bounding box center [389, 355] width 36 height 36
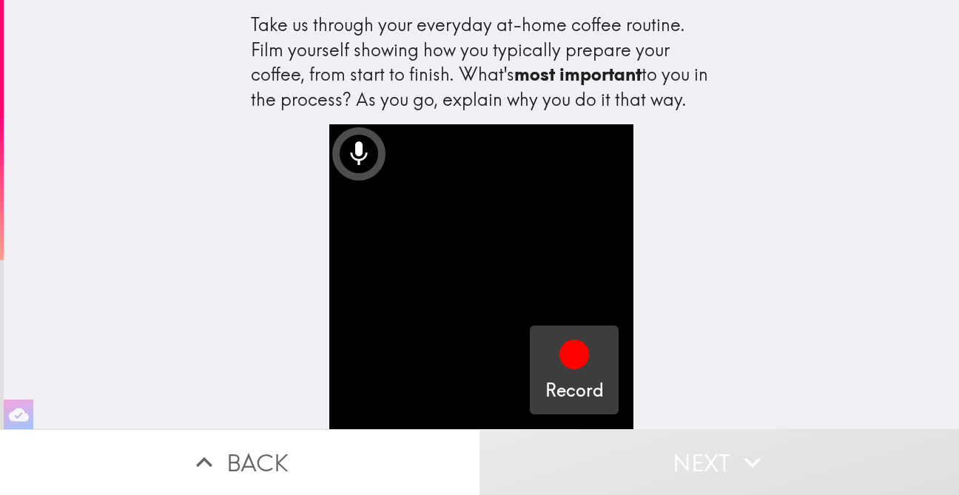
click at [562, 350] on icon "button" at bounding box center [574, 355] width 30 height 30
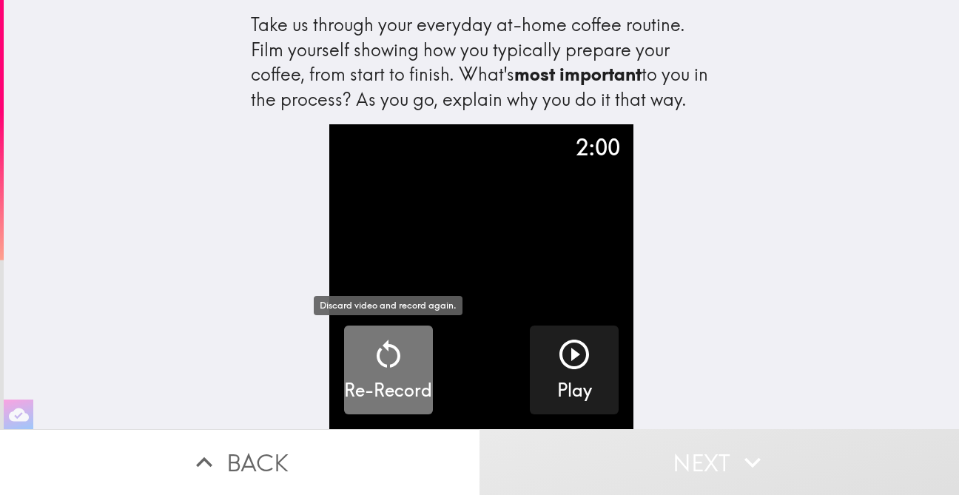
click at [393, 346] on icon "button" at bounding box center [388, 354] width 24 height 28
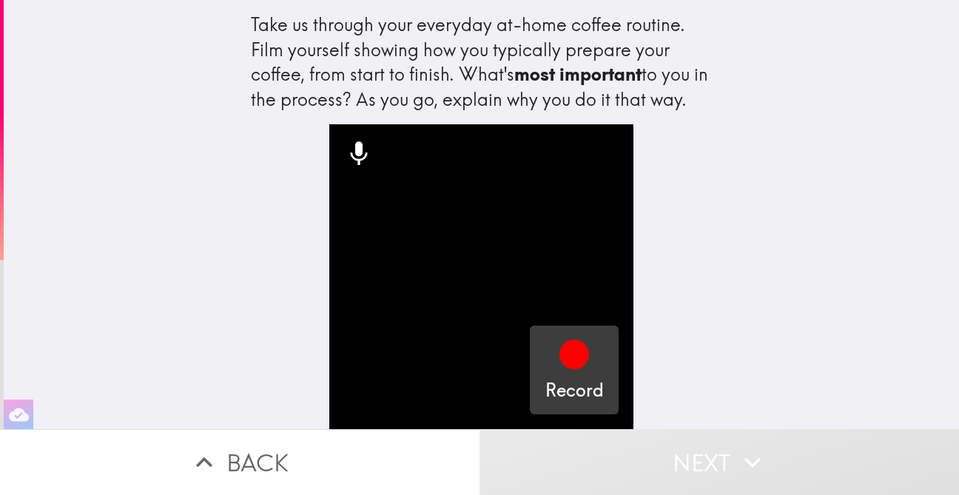
click at [576, 356] on icon "button" at bounding box center [574, 355] width 30 height 30
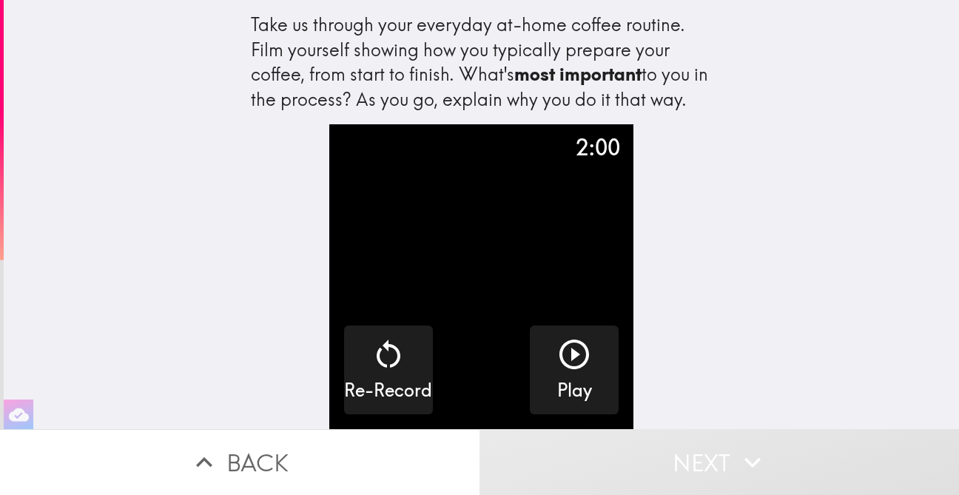
click at [695, 357] on div "2:00 Re-Record Play" at bounding box center [481, 276] width 473 height 305
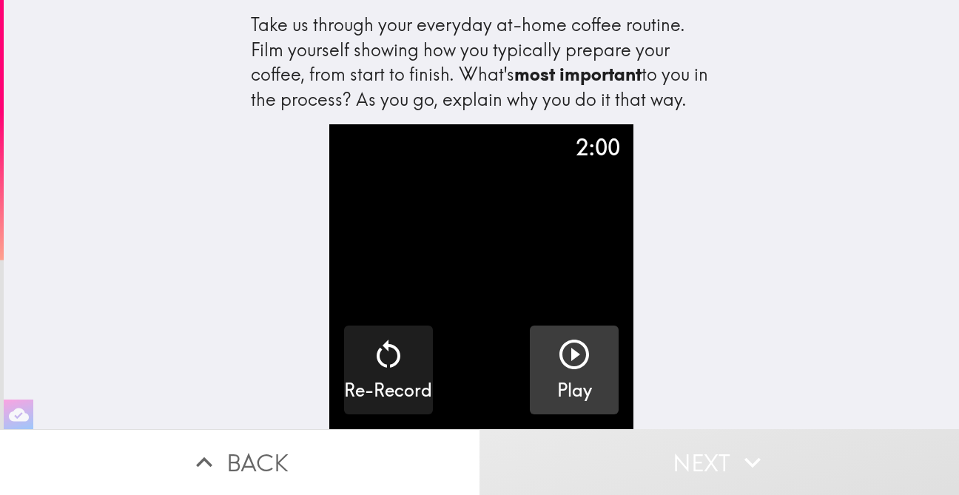
click at [569, 357] on icon "button" at bounding box center [574, 355] width 36 height 36
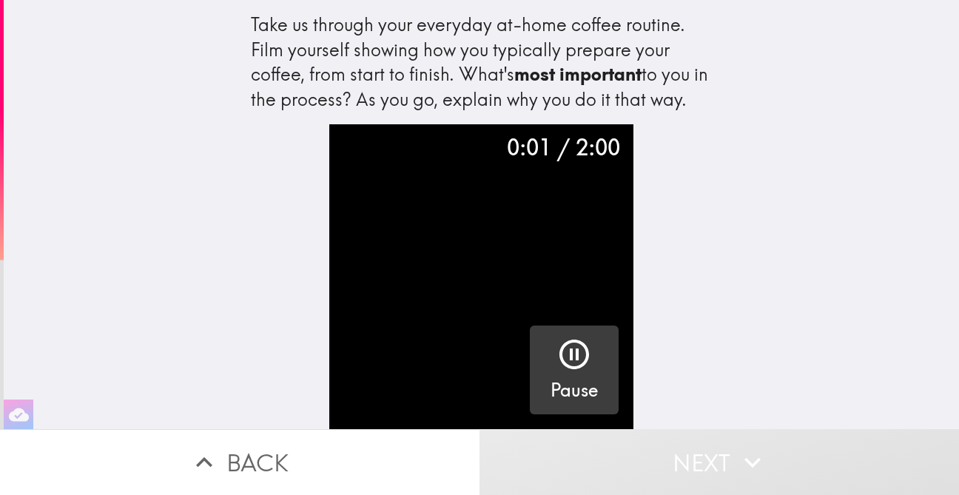
click at [577, 353] on icon "button" at bounding box center [574, 355] width 30 height 30
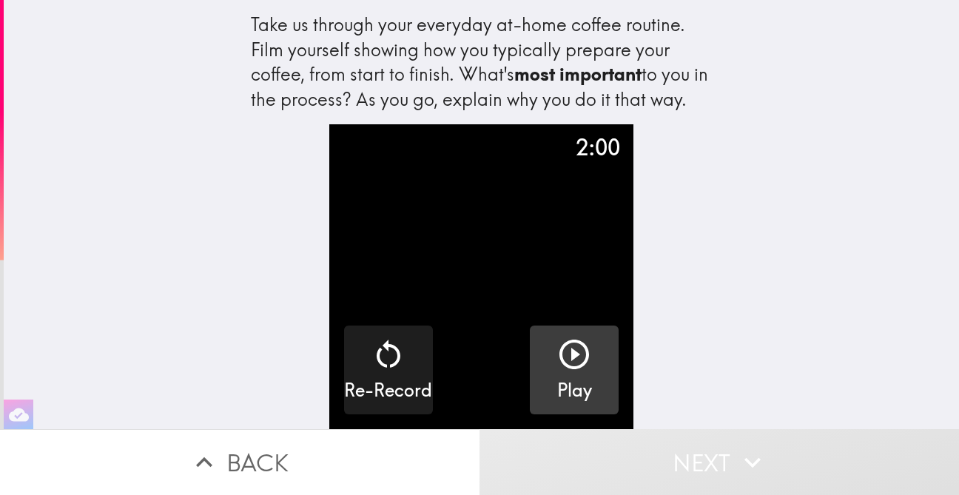
click at [678, 455] on button "Next" at bounding box center [718, 462] width 479 height 66
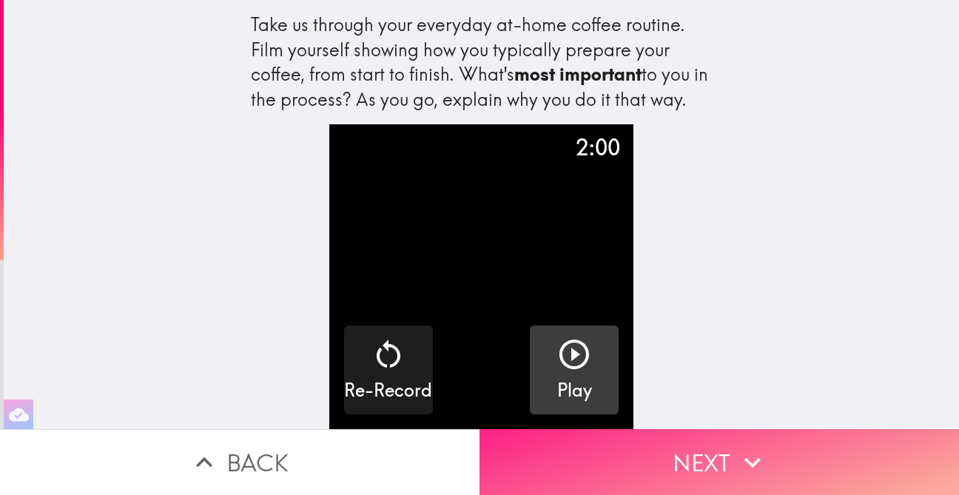
click at [686, 456] on button "Next" at bounding box center [718, 462] width 479 height 66
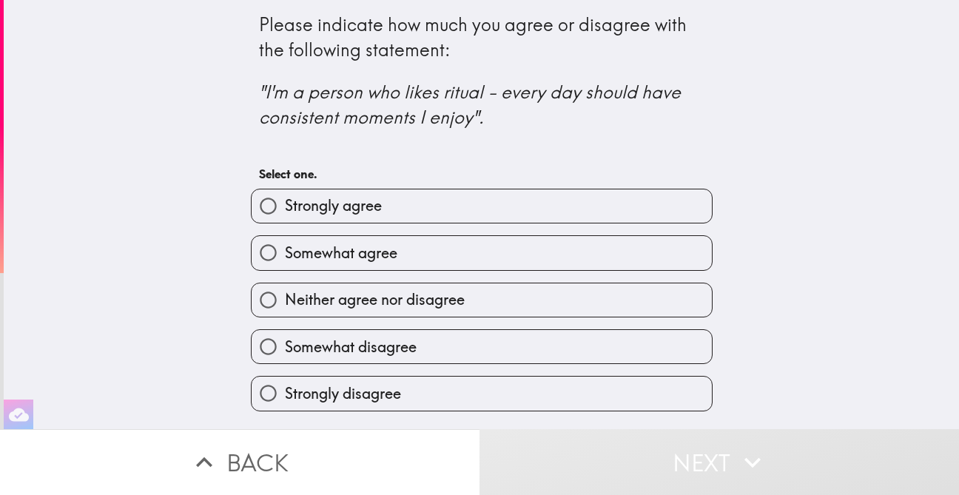
click at [460, 254] on label "Somewhat agree" at bounding box center [481, 252] width 460 height 33
click at [285, 254] on input "Somewhat agree" at bounding box center [267, 252] width 33 height 33
radio input "true"
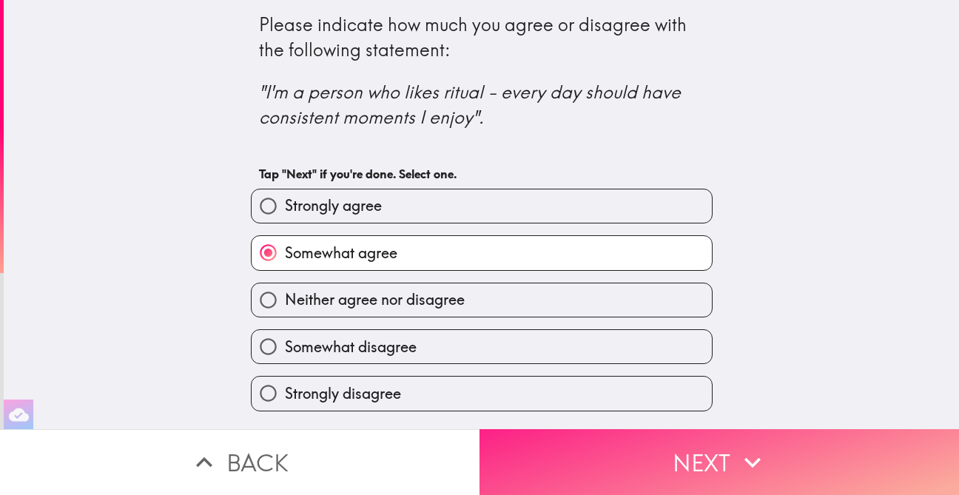
click at [676, 455] on button "Next" at bounding box center [718, 462] width 479 height 66
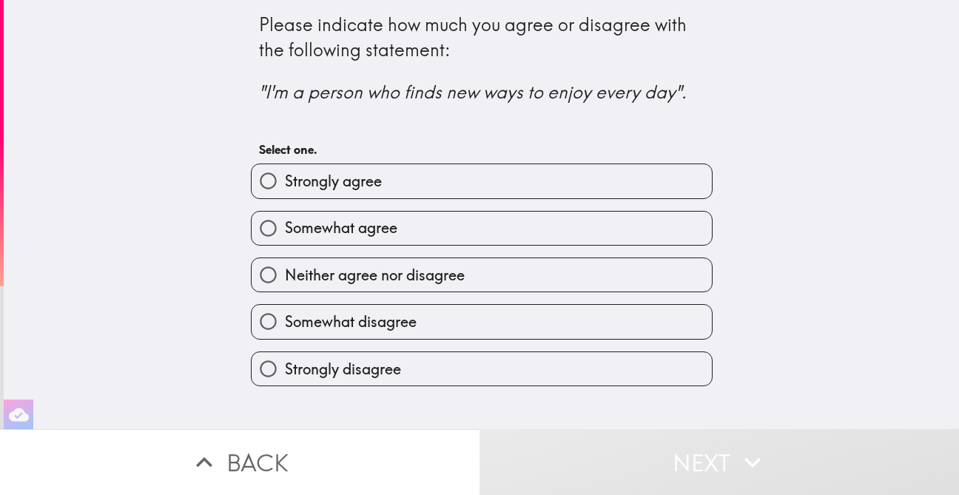
click at [435, 371] on label "Strongly disagree" at bounding box center [481, 368] width 460 height 33
click at [285, 371] on input "Strongly disagree" at bounding box center [267, 368] width 33 height 33
radio input "true"
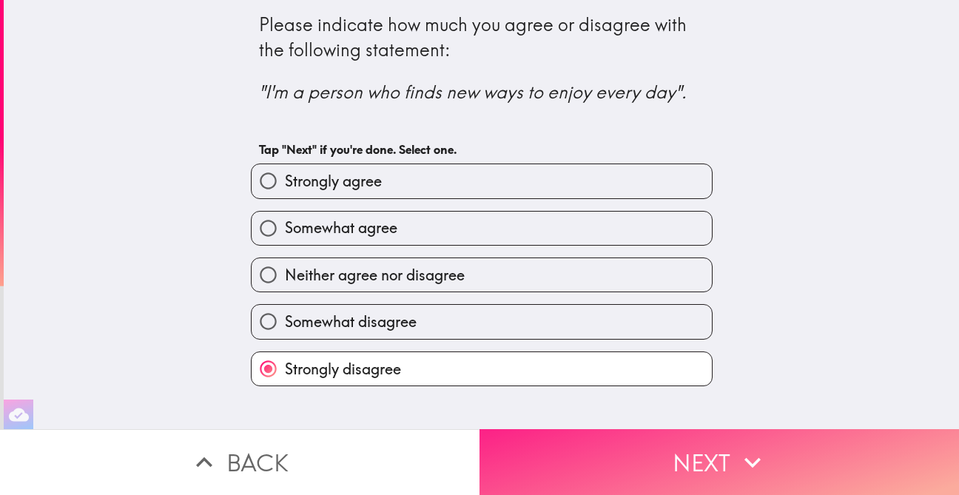
click at [567, 458] on button "Next" at bounding box center [718, 462] width 479 height 66
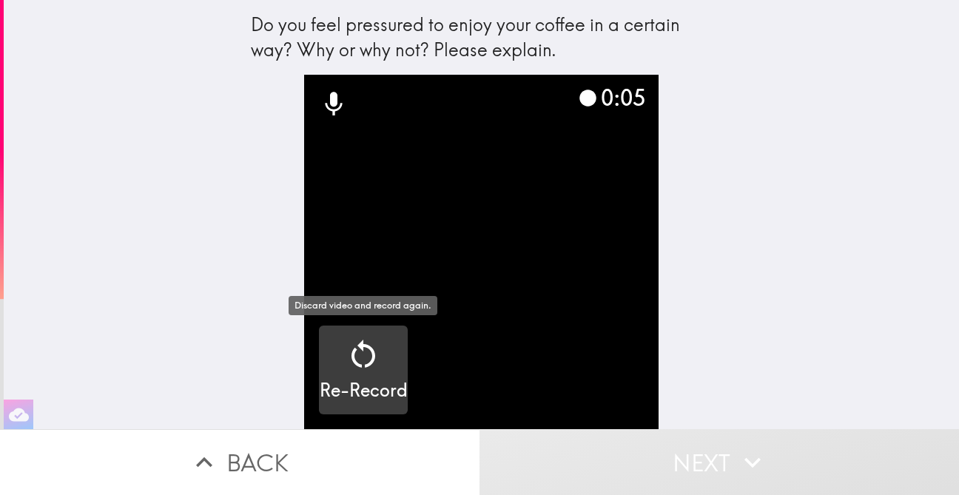
click at [374, 364] on icon "button" at bounding box center [363, 355] width 36 height 36
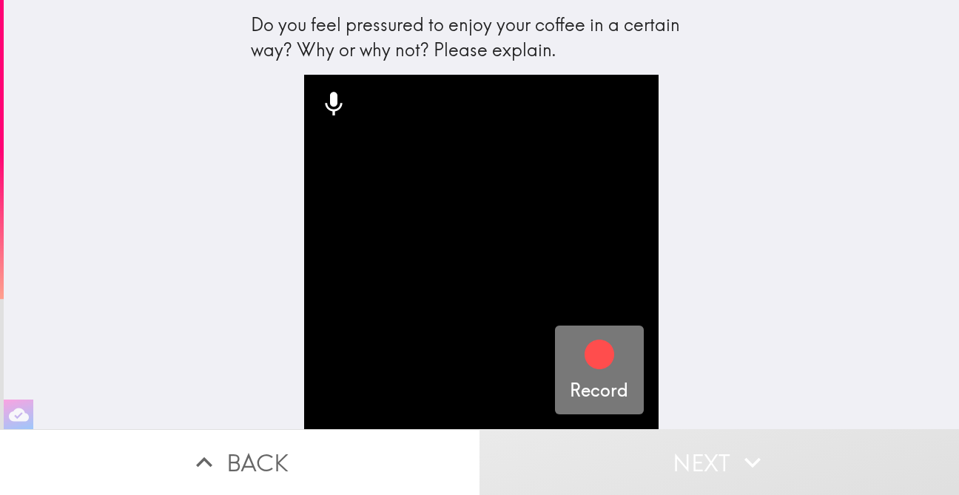
click at [586, 354] on icon "button" at bounding box center [599, 355] width 30 height 30
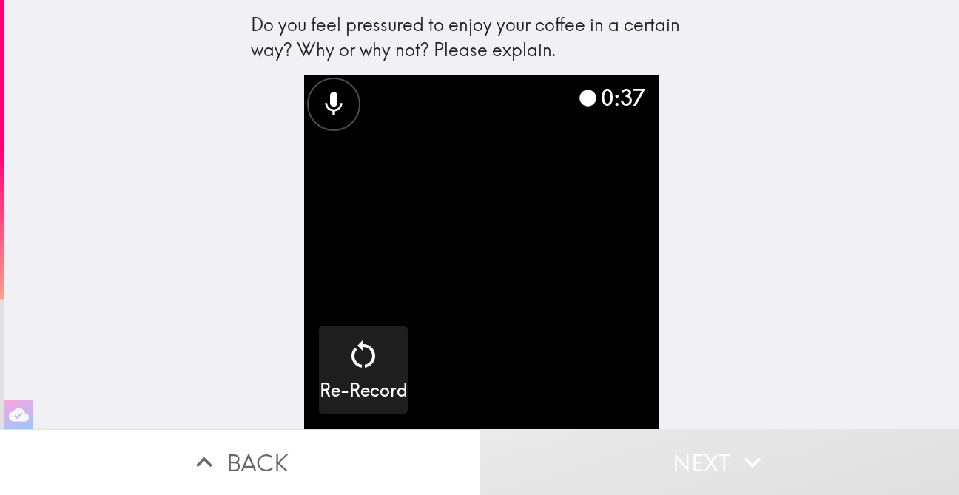
click at [533, 207] on video "button" at bounding box center [481, 252] width 354 height 354
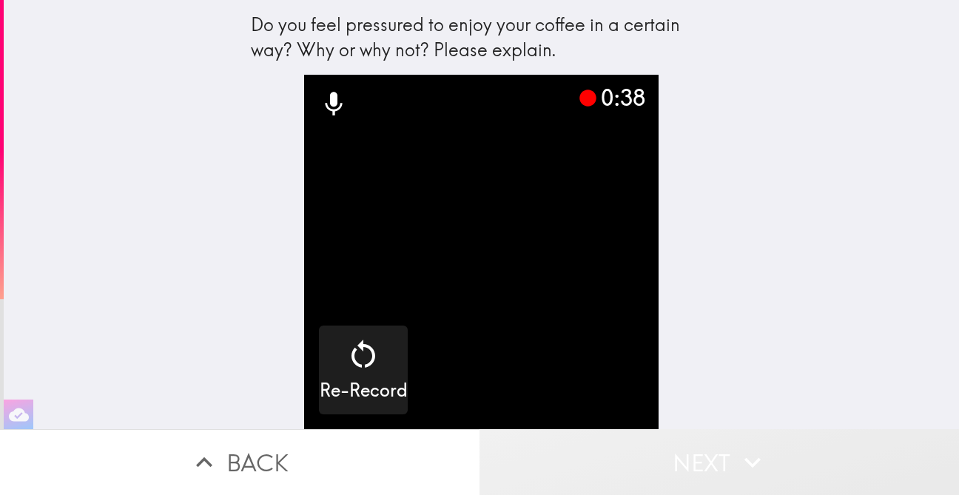
click at [622, 467] on button "Next" at bounding box center [718, 462] width 479 height 66
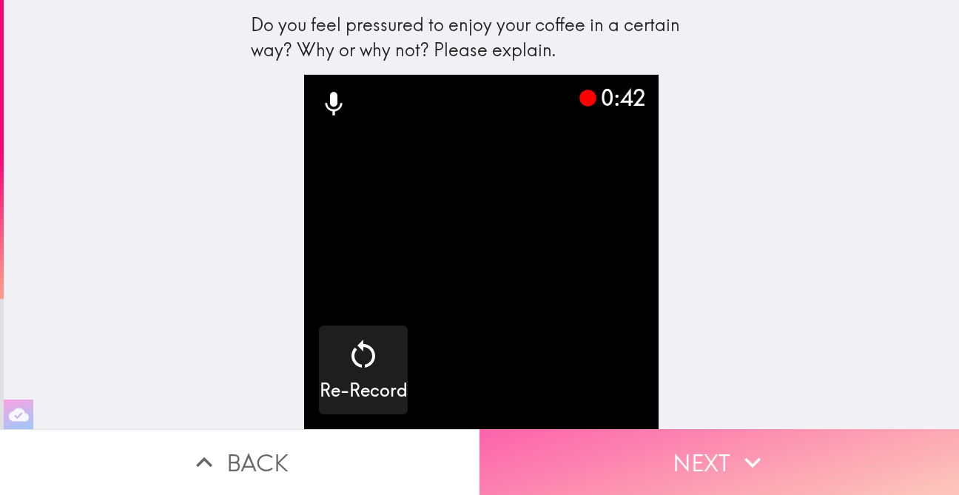
click at [623, 454] on button "Next" at bounding box center [718, 462] width 479 height 66
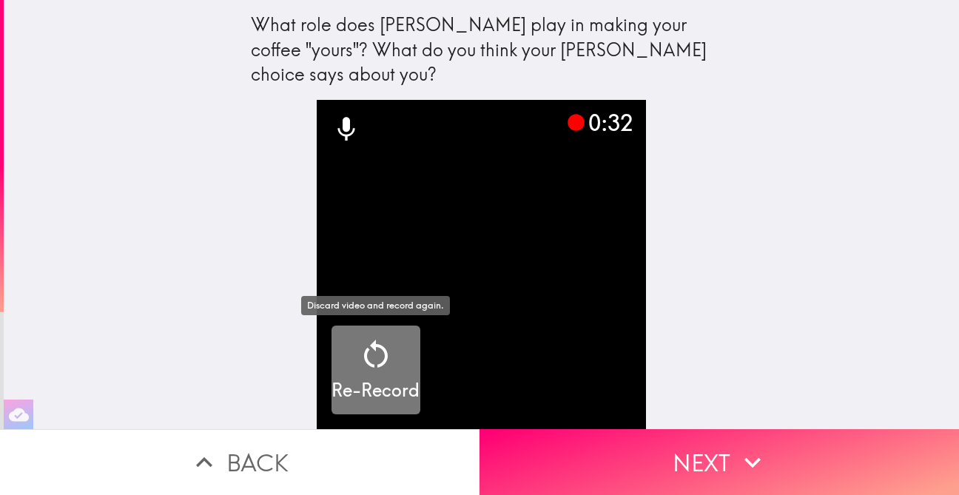
click at [376, 357] on icon "button" at bounding box center [376, 355] width 36 height 36
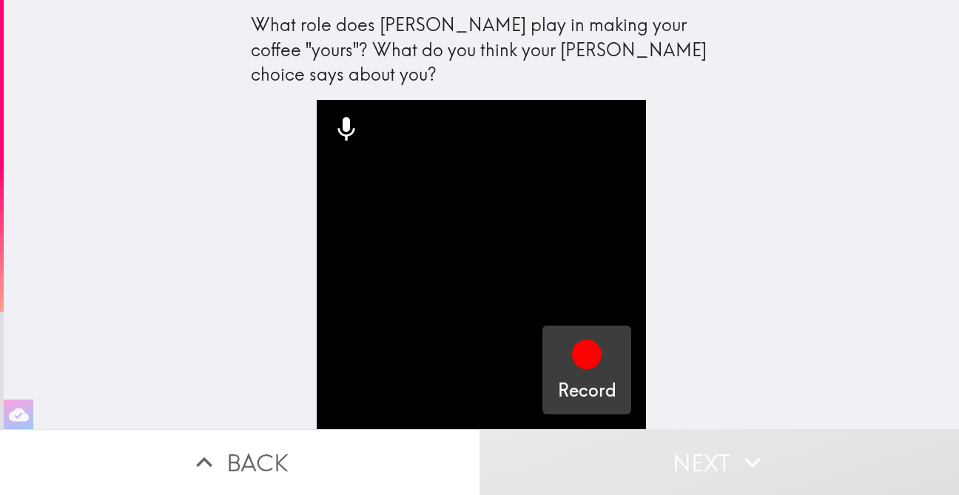
click at [590, 347] on icon "button" at bounding box center [587, 355] width 30 height 30
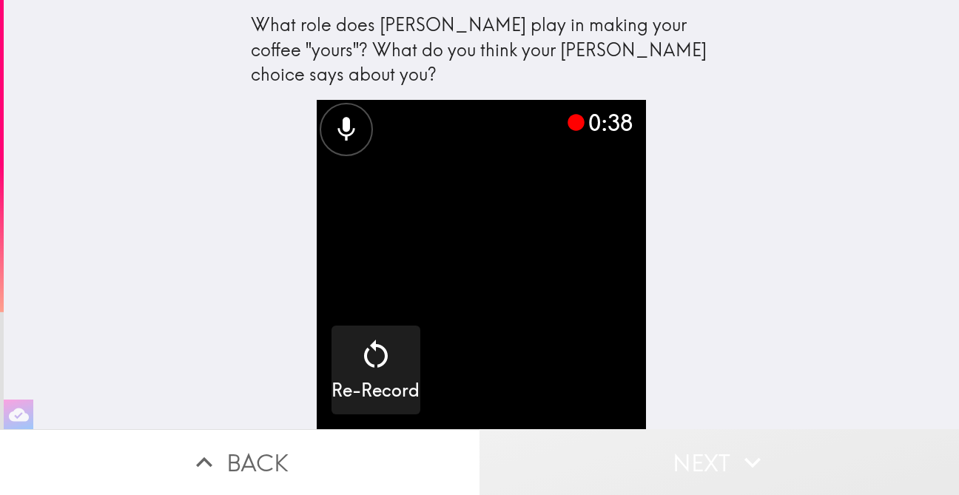
click at [740, 462] on icon "button" at bounding box center [752, 462] width 33 height 33
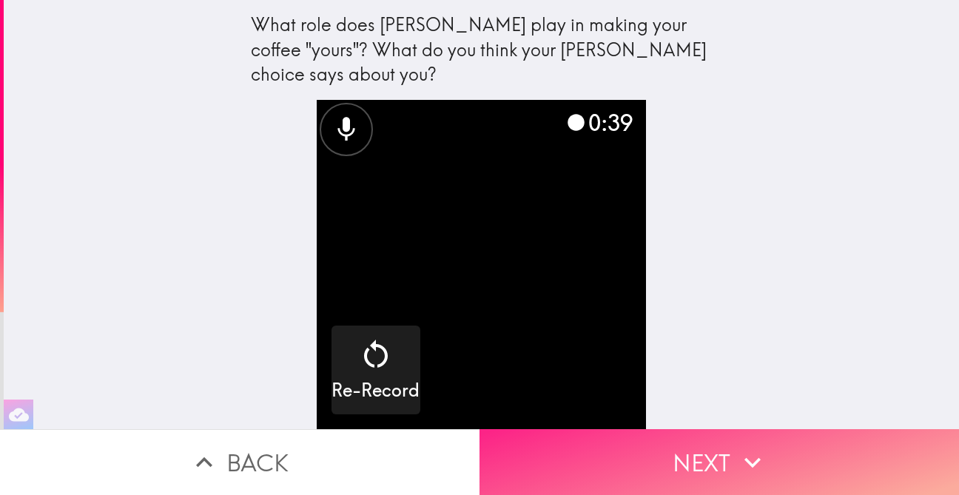
click at [747, 462] on icon "button" at bounding box center [752, 462] width 16 height 10
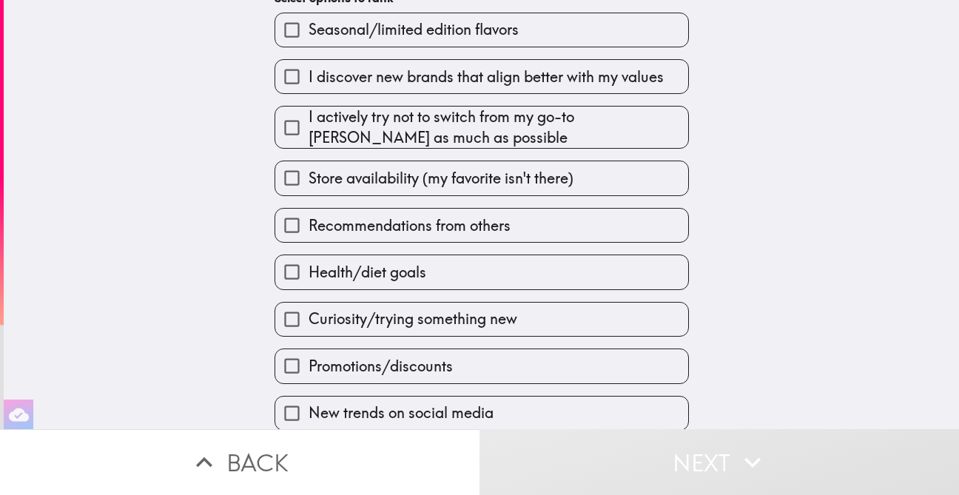
scroll to position [152, 0]
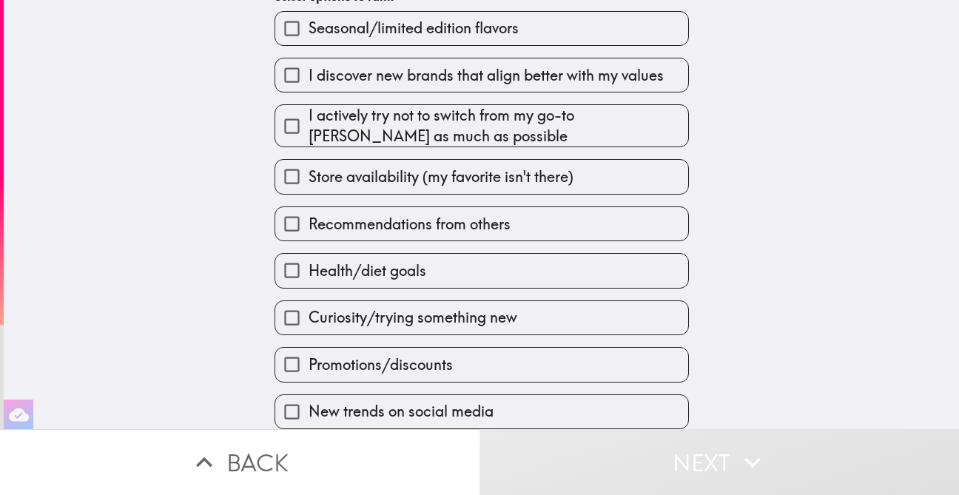
click at [614, 171] on label "Store availability (my favorite isn't there)" at bounding box center [481, 176] width 413 height 33
click at [308, 171] on input "Store availability (my favorite isn't there)" at bounding box center [291, 176] width 33 height 33
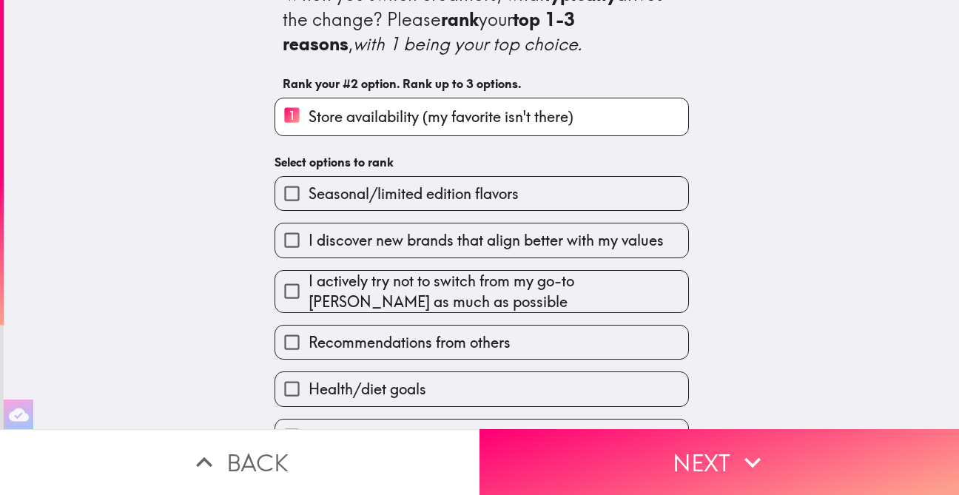
scroll to position [31, 0]
click at [317, 111] on span "Store availability (my favorite isn't there)" at bounding box center [440, 116] width 265 height 21
click at [308, 111] on input "1 Store availability (my favorite isn't there)" at bounding box center [291, 116] width 33 height 36
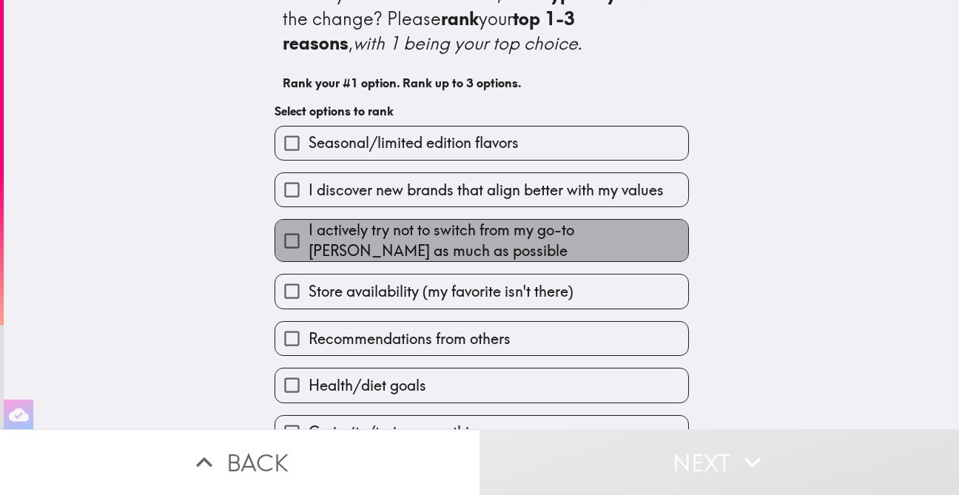
click at [519, 240] on span "I actively try not to switch from my go-to [PERSON_NAME] as much as possible" at bounding box center [497, 240] width 379 height 41
click at [308, 240] on input "I actively try not to switch from my go-to [PERSON_NAME] as much as possible" at bounding box center [291, 240] width 33 height 33
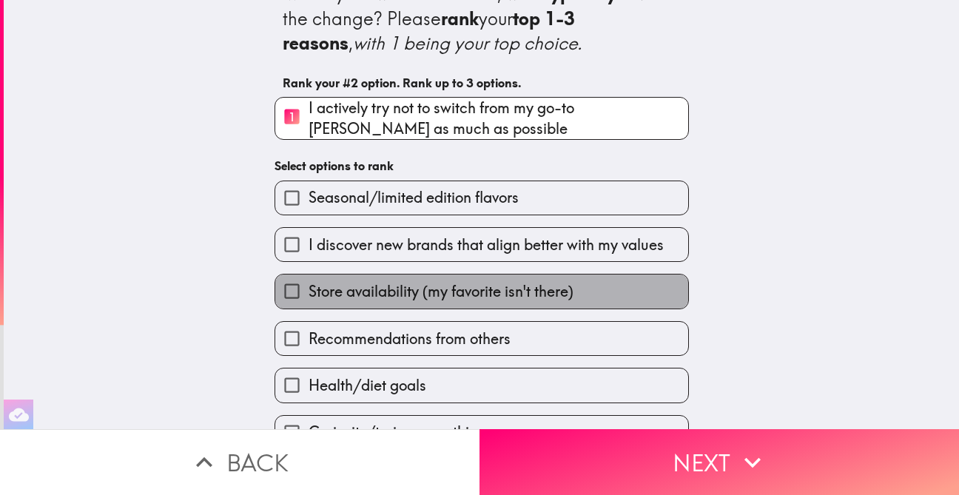
click at [493, 295] on span "Store availability (my favorite isn't there)" at bounding box center [440, 291] width 265 height 21
click at [308, 295] on input "Store availability (my favorite isn't there)" at bounding box center [291, 290] width 33 height 33
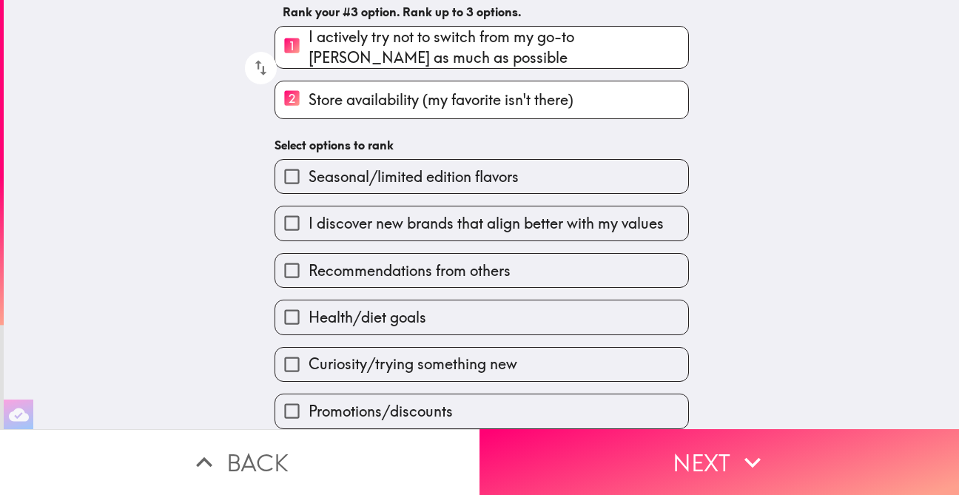
scroll to position [155, 0]
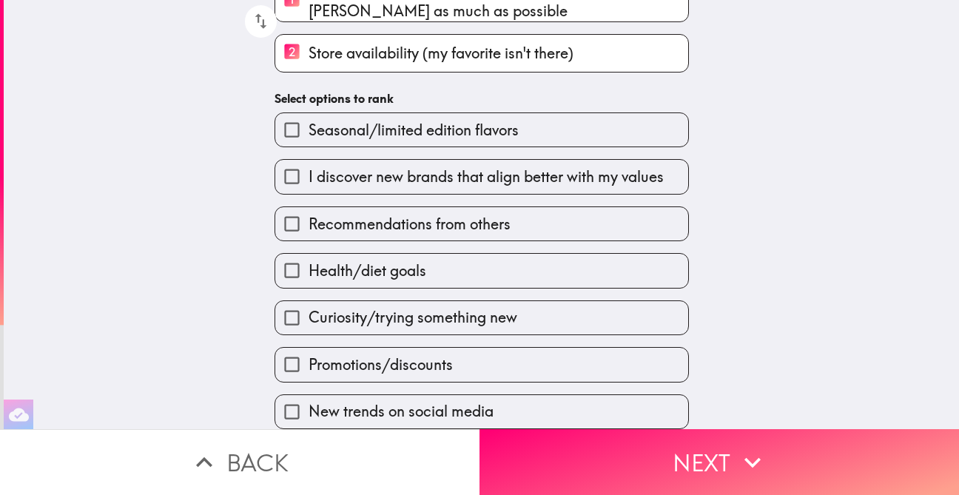
click at [624, 126] on label "Seasonal/limited edition flavors" at bounding box center [481, 129] width 413 height 33
click at [308, 126] on input "Seasonal/limited edition flavors" at bounding box center [291, 129] width 33 height 33
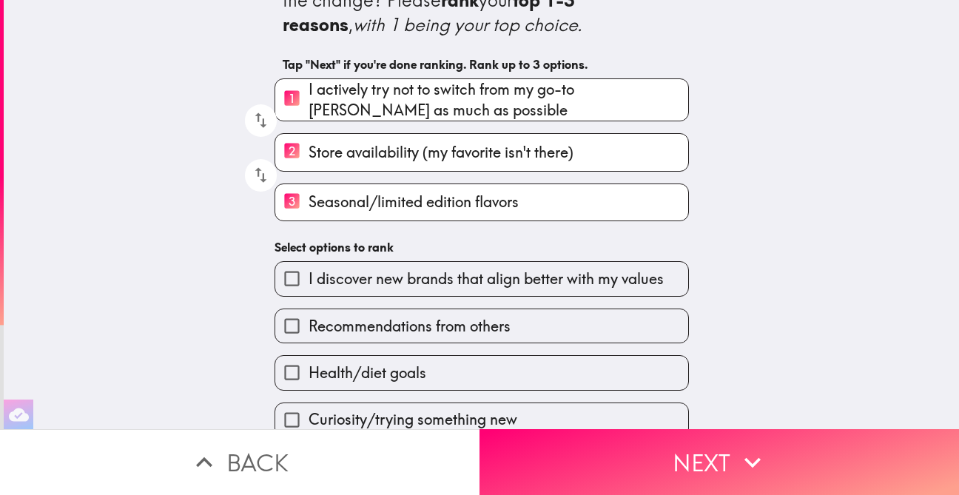
scroll to position [0, 0]
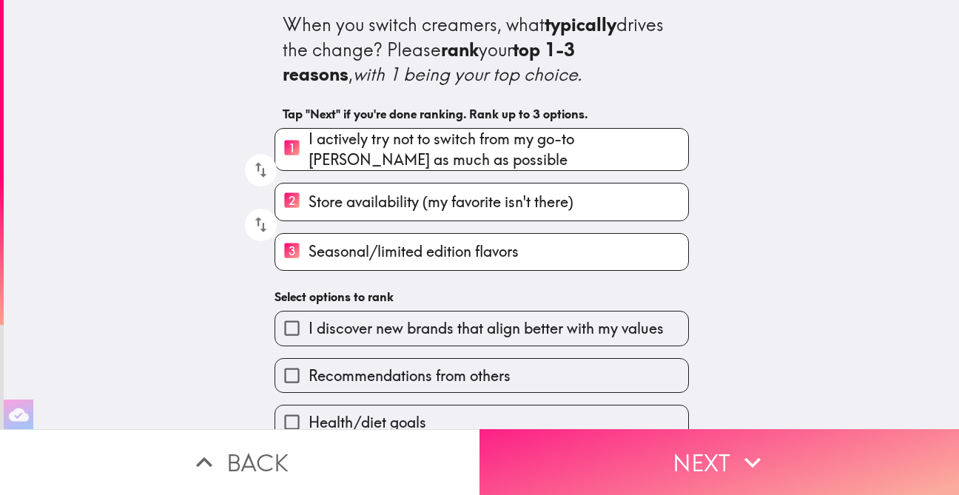
click at [683, 459] on button "Next" at bounding box center [718, 462] width 479 height 66
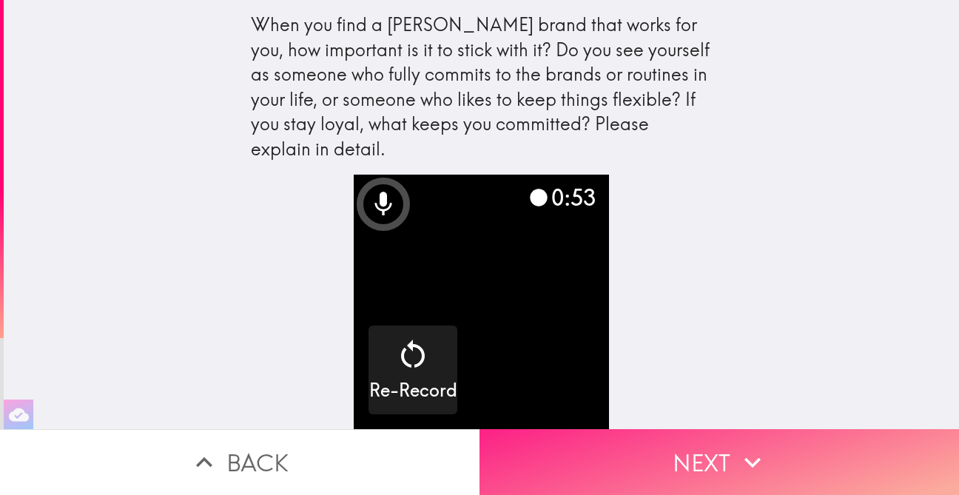
click at [655, 455] on button "Next" at bounding box center [718, 462] width 479 height 66
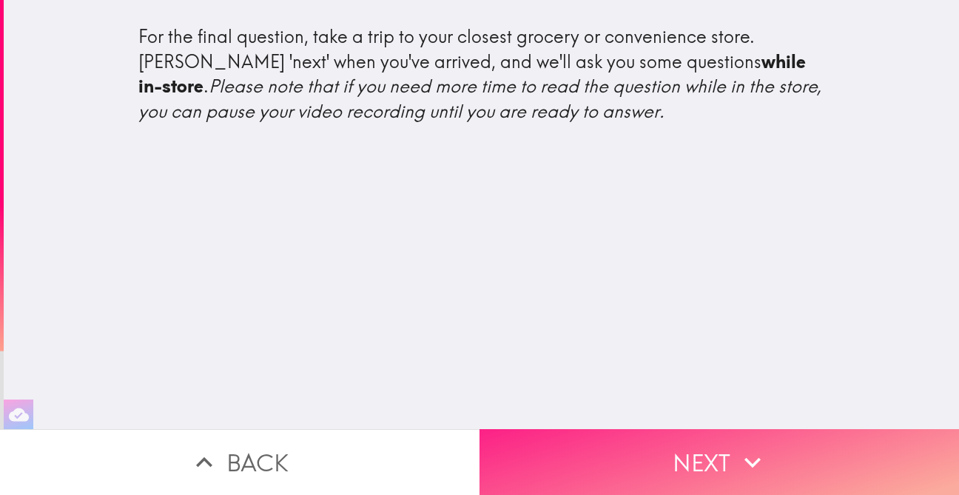
click at [655, 466] on button "Next" at bounding box center [718, 462] width 479 height 66
